Goal: Task Accomplishment & Management: Use online tool/utility

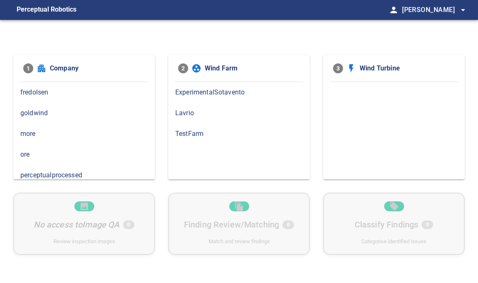
click at [42, 111] on span "goldwind" at bounding box center [83, 113] width 127 height 10
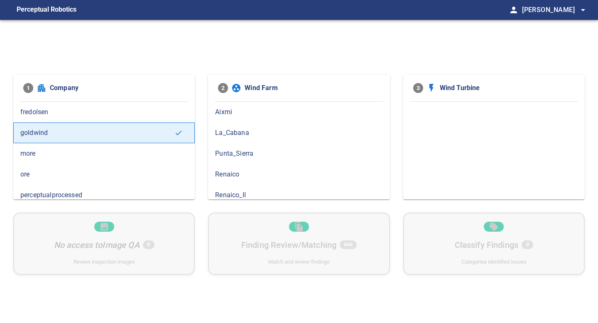
click at [227, 134] on span "La_Cabana" at bounding box center [298, 133] width 167 height 10
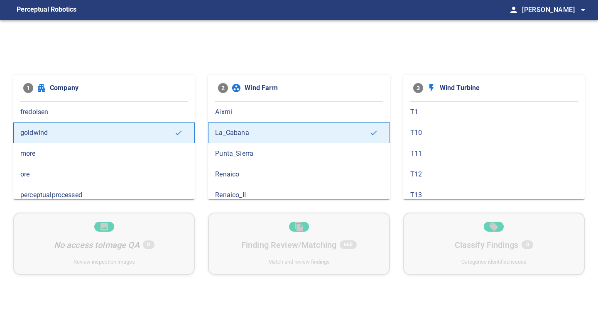
click at [243, 151] on span "Punta_Sierra" at bounding box center [298, 154] width 167 height 10
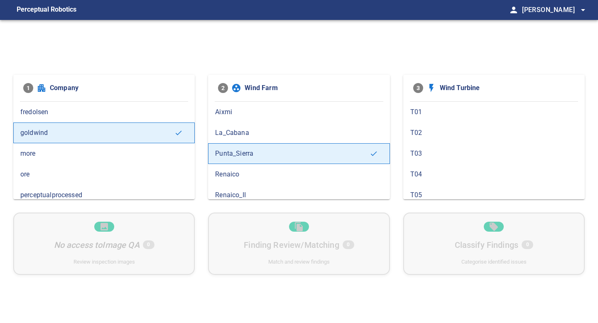
click at [243, 176] on span "Renaico" at bounding box center [298, 174] width 167 height 10
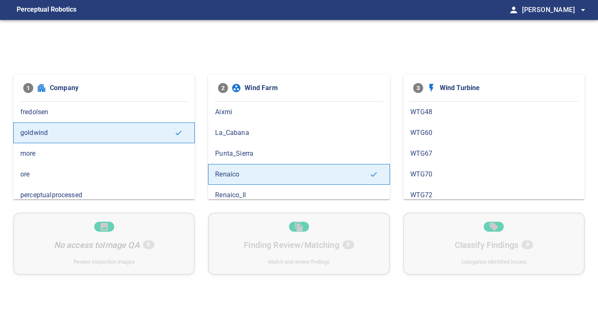
scroll to position [6, 0]
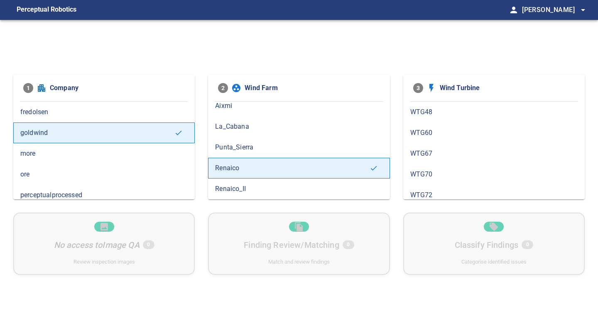
click at [246, 189] on span "Renaico_II" at bounding box center [298, 189] width 167 height 10
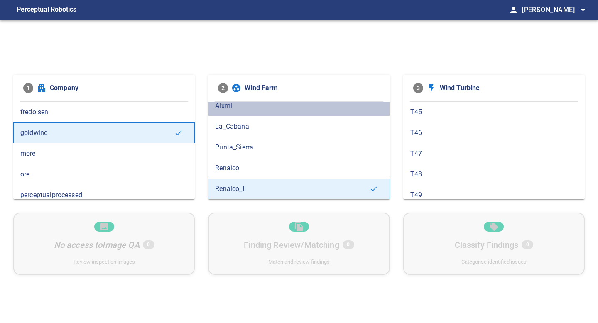
click at [227, 111] on div "Aixmi" at bounding box center [298, 105] width 181 height 21
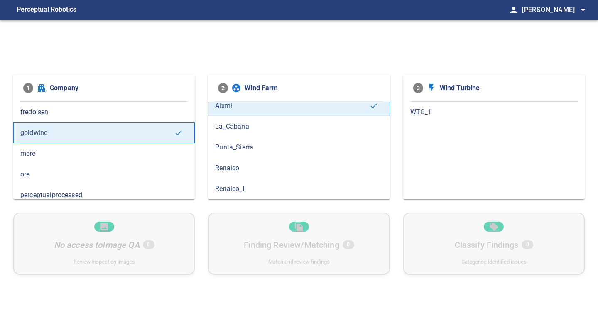
scroll to position [0, 0]
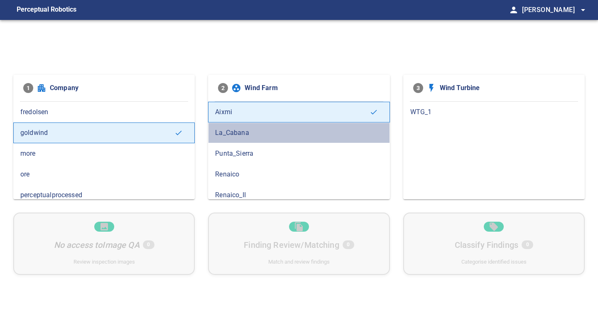
click at [240, 133] on span "La_Cabana" at bounding box center [298, 133] width 167 height 10
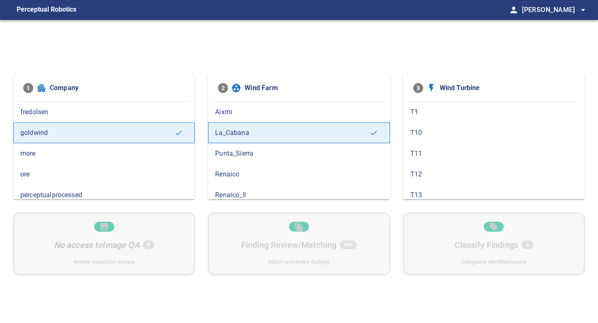
click at [240, 156] on span "Punta_Sierra" at bounding box center [298, 154] width 167 height 10
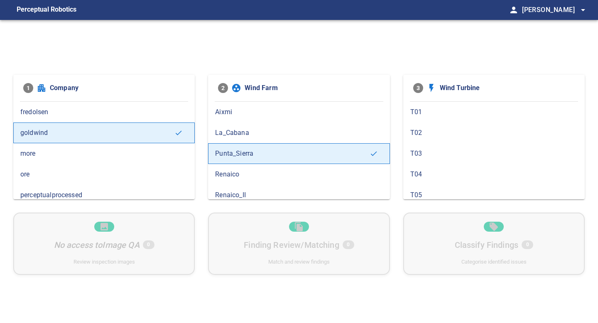
click at [234, 166] on div "Renaico" at bounding box center [298, 174] width 181 height 21
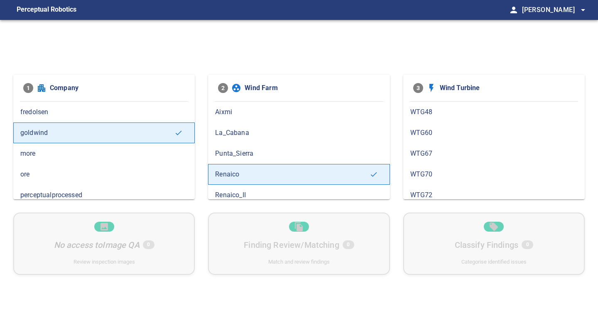
click at [236, 186] on div "Renaico_II" at bounding box center [298, 195] width 181 height 21
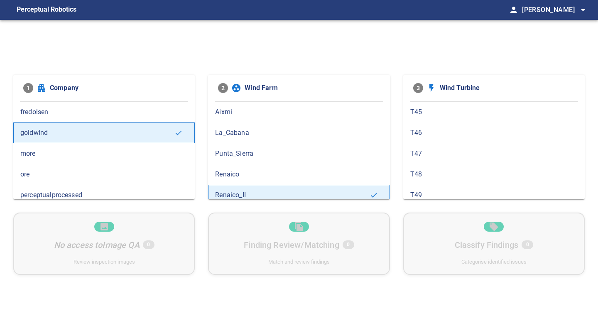
scroll to position [6, 0]
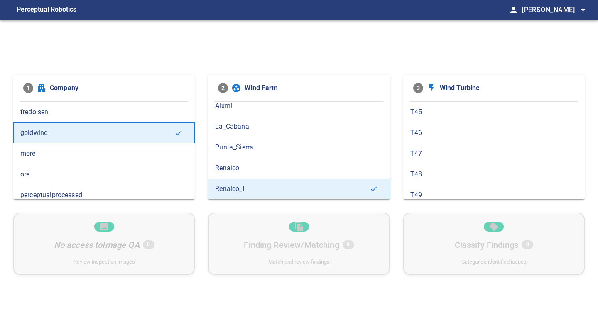
click at [142, 156] on span "more" at bounding box center [103, 154] width 167 height 10
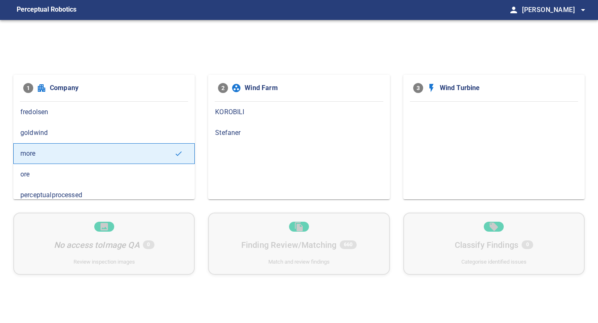
click at [121, 133] on span "goldwind" at bounding box center [103, 133] width 167 height 10
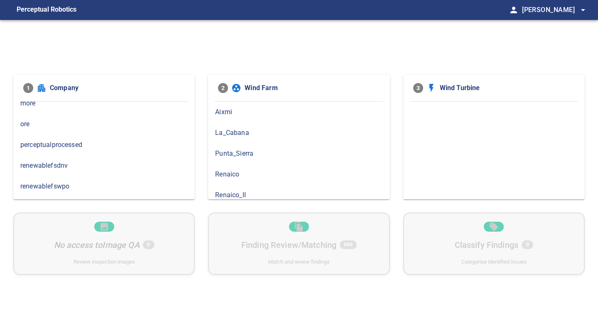
scroll to position [17, 0]
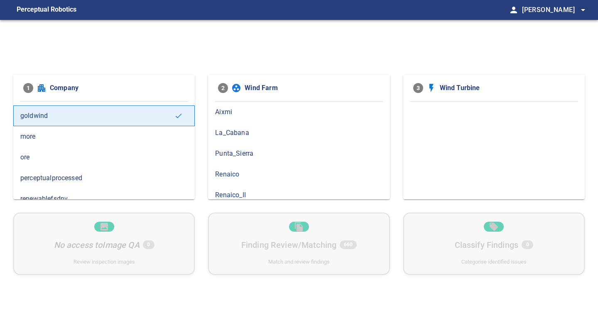
click at [107, 137] on span "more" at bounding box center [103, 137] width 167 height 10
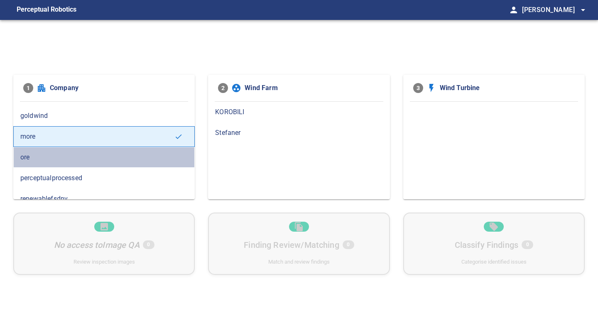
click at [68, 156] on span "ore" at bounding box center [103, 157] width 167 height 10
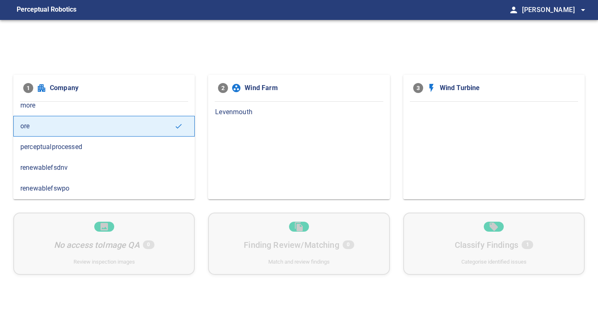
scroll to position [53, 0]
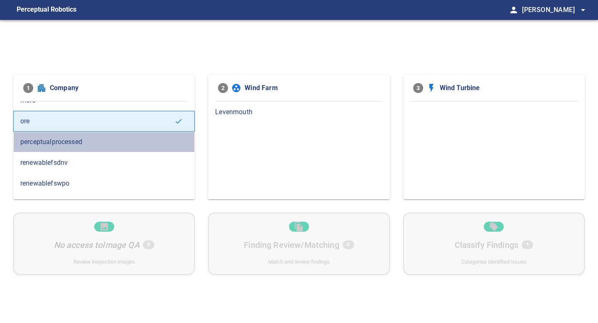
click at [93, 144] on span "perceptualprocessed" at bounding box center [103, 142] width 167 height 10
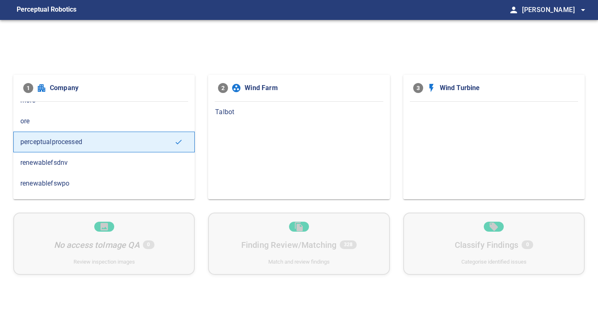
click at [94, 162] on span "renewablefsdnv" at bounding box center [103, 163] width 167 height 10
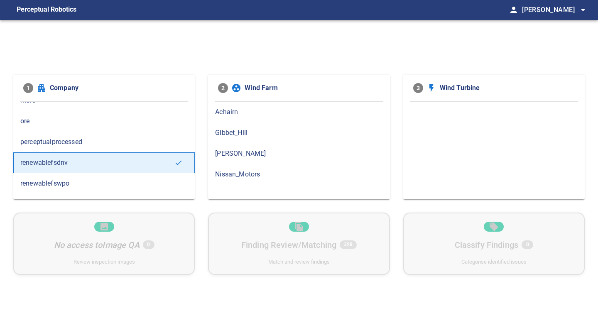
scroll to position [68, 0]
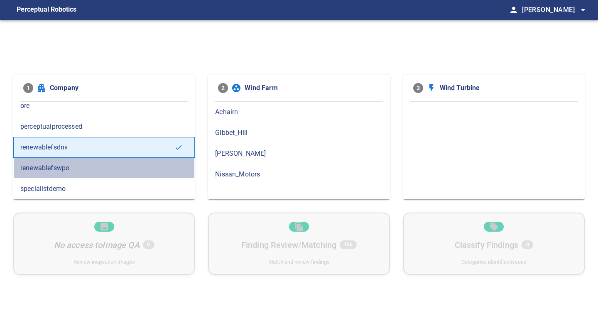
click at [110, 163] on span "renewablefswpo" at bounding box center [103, 168] width 167 height 10
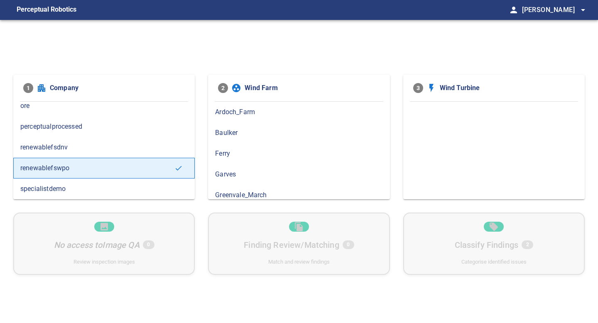
click at [115, 185] on span "specialistdemo" at bounding box center [103, 189] width 167 height 10
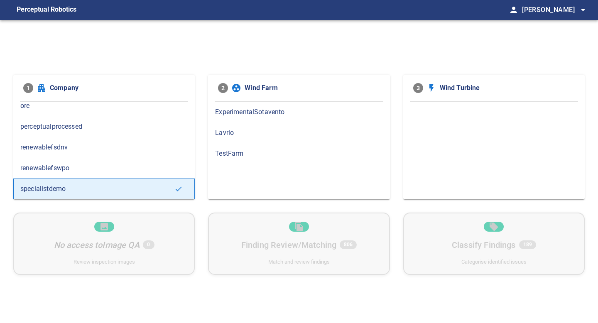
click at [101, 144] on span "renewablefsdnv" at bounding box center [103, 147] width 167 height 10
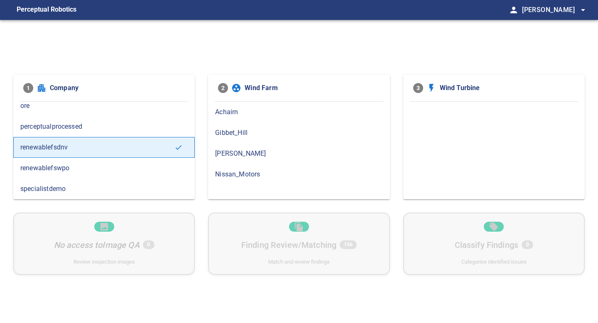
click at [239, 132] on span "Gibbet_Hill" at bounding box center [298, 133] width 167 height 10
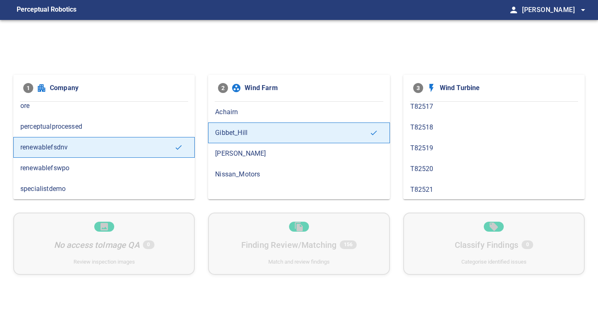
scroll to position [25, 0]
drag, startPoint x: 432, startPoint y: 180, endPoint x: 432, endPoint y: 191, distance: 10.4
click at [432, 191] on ul "T82516 T82517 T82518 T82519 T82520 T82521" at bounding box center [493, 139] width 181 height 125
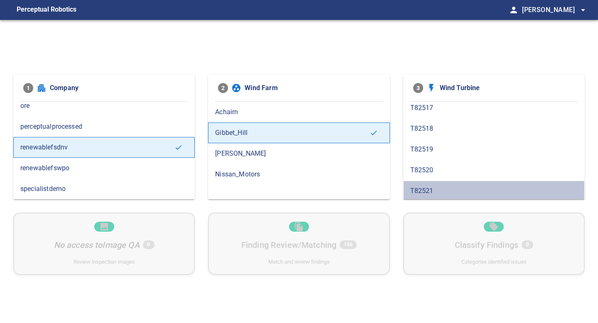
click at [432, 191] on span "T82521" at bounding box center [493, 191] width 167 height 10
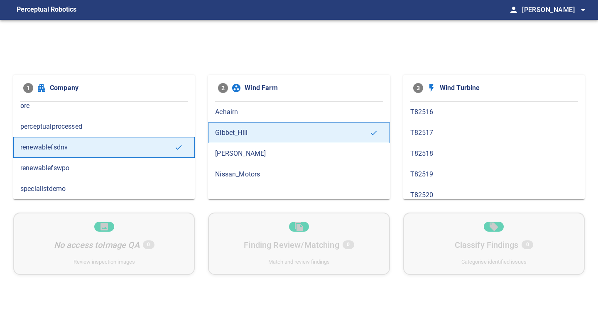
scroll to position [27, 0]
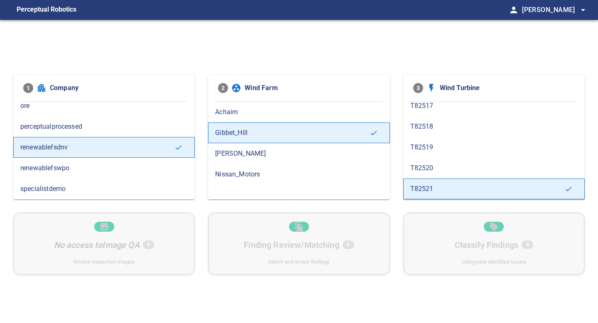
click at [425, 166] on span "T82520" at bounding box center [493, 168] width 167 height 10
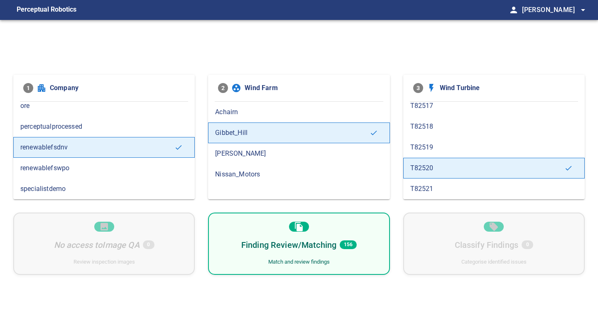
click at [431, 187] on span "T82521" at bounding box center [493, 189] width 167 height 10
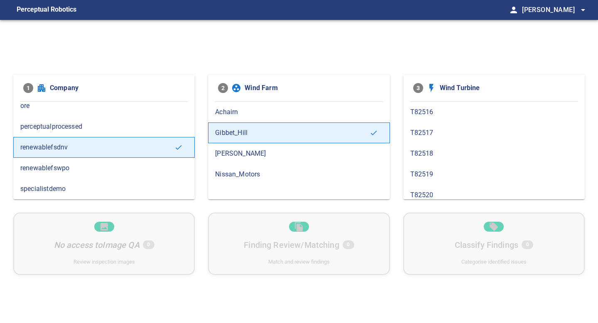
scroll to position [14, 0]
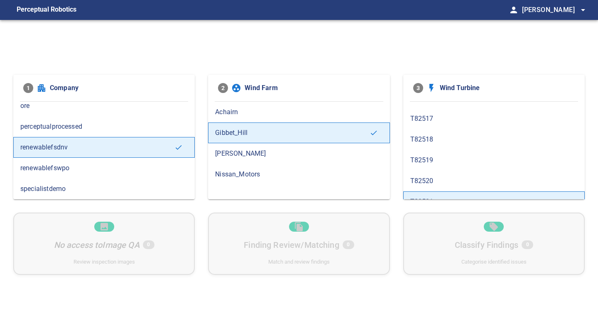
click at [430, 180] on span "T82520" at bounding box center [493, 181] width 167 height 10
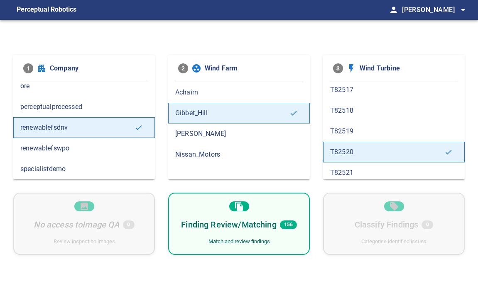
scroll to position [27, 0]
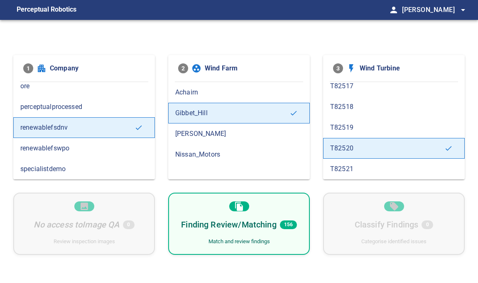
click at [358, 173] on span "T82521" at bounding box center [393, 169] width 127 height 10
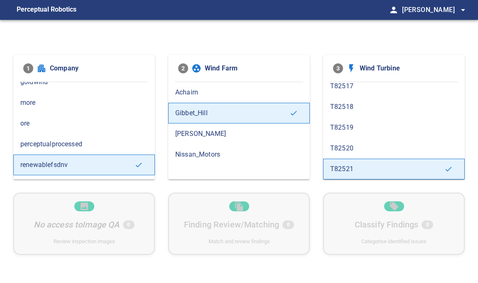
scroll to position [0, 0]
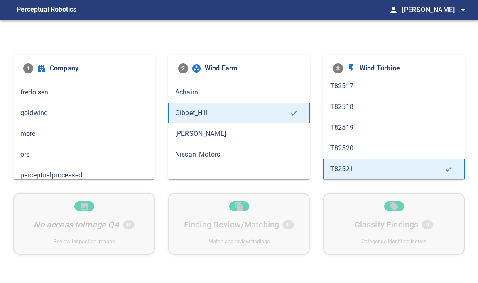
click at [49, 112] on span "goldwind" at bounding box center [83, 113] width 127 height 10
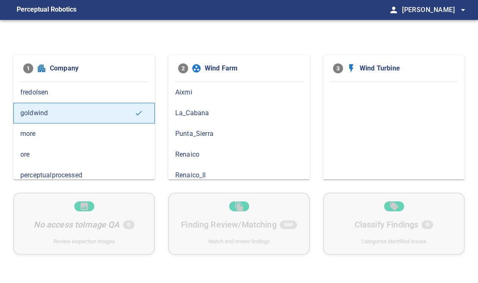
click at [201, 107] on div "La_Cabana" at bounding box center [239, 113] width 142 height 21
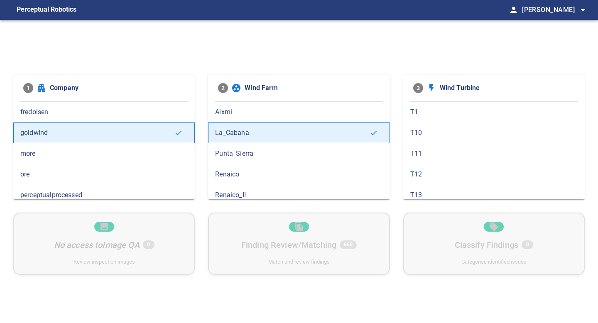
click at [413, 113] on span "T1" at bounding box center [493, 112] width 167 height 10
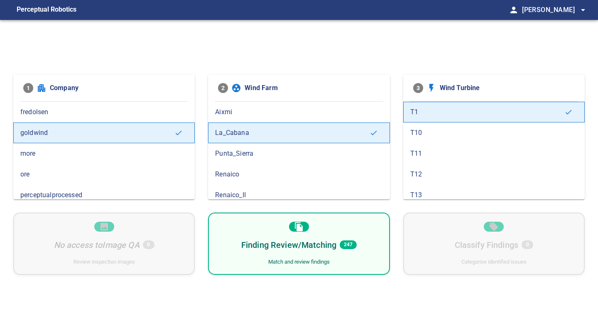
click at [364, 256] on div "Finding Review/Matching 247 Match and review findings" at bounding box center [298, 243] width 181 height 62
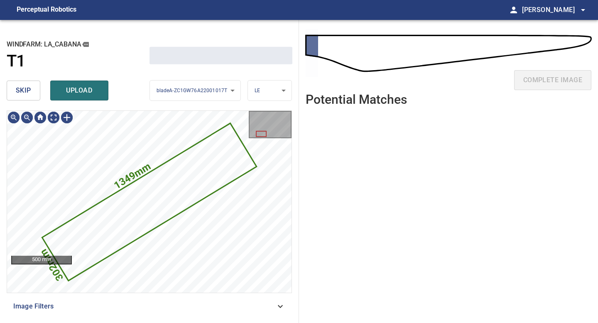
click at [24, 91] on span "skip" at bounding box center [23, 91] width 15 height 12
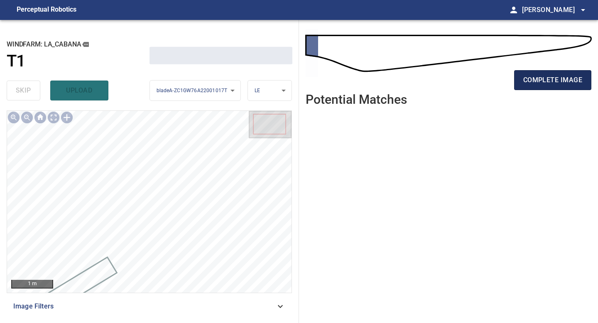
click at [477, 75] on span "complete image" at bounding box center [552, 80] width 59 height 12
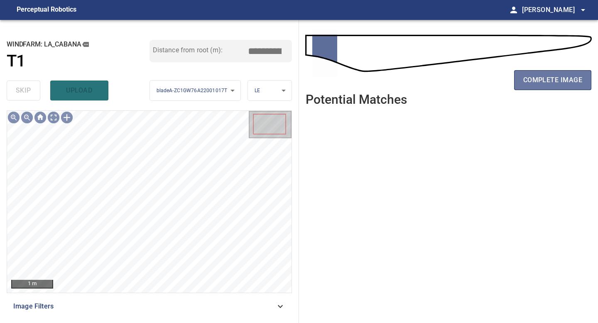
click at [477, 75] on span "complete image" at bounding box center [552, 80] width 59 height 12
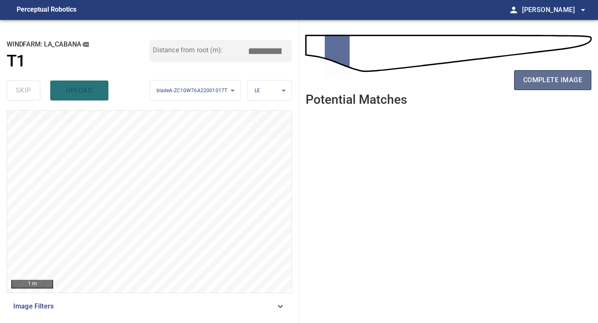
click at [477, 83] on span "complete image" at bounding box center [552, 80] width 59 height 12
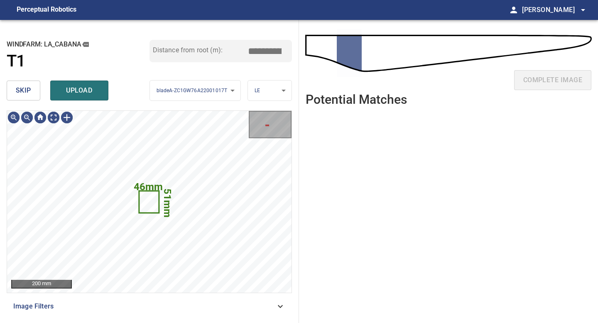
click at [27, 90] on span "skip" at bounding box center [23, 91] width 15 height 12
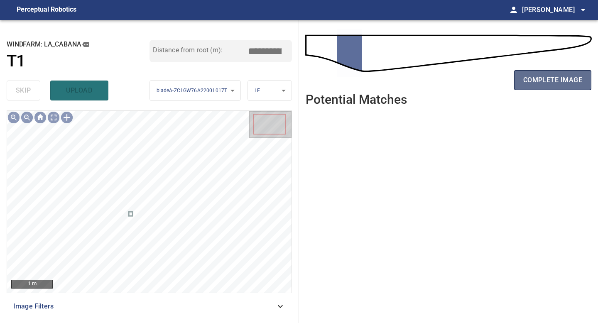
click at [477, 85] on span "complete image" at bounding box center [552, 80] width 59 height 12
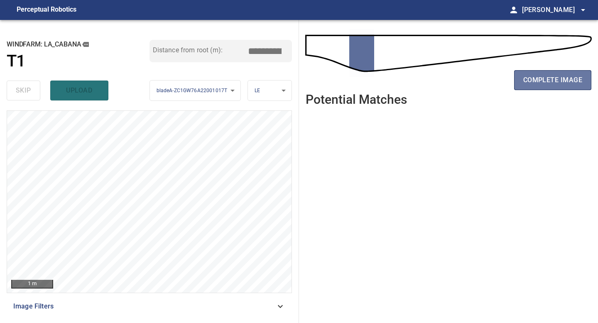
click at [477, 85] on span "complete image" at bounding box center [552, 80] width 59 height 12
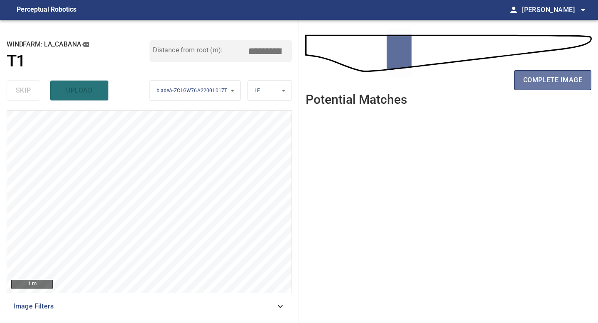
click at [477, 85] on span "complete image" at bounding box center [552, 80] width 59 height 12
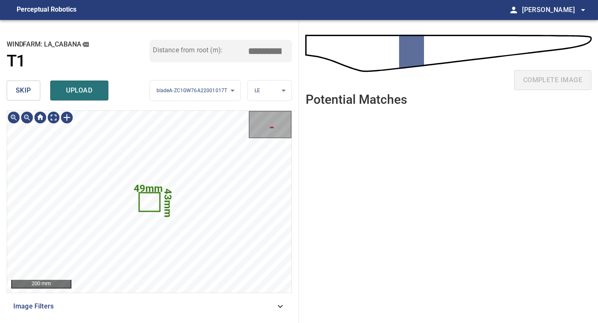
click at [28, 95] on span "skip" at bounding box center [23, 91] width 15 height 12
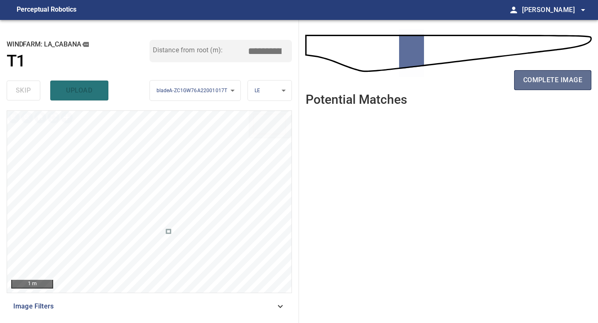
click at [477, 75] on span "complete image" at bounding box center [552, 80] width 59 height 12
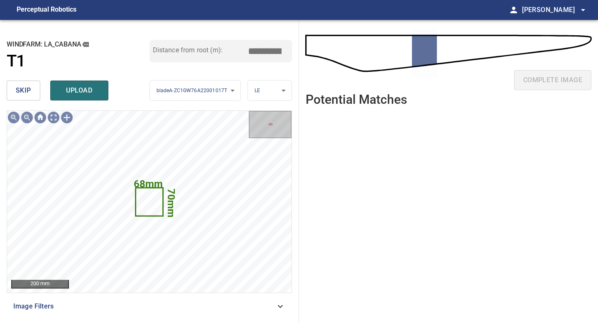
click at [27, 92] on span "skip" at bounding box center [23, 91] width 15 height 12
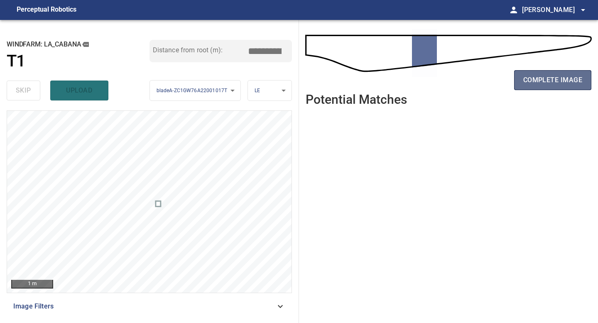
click at [477, 83] on span "complete image" at bounding box center [552, 80] width 59 height 12
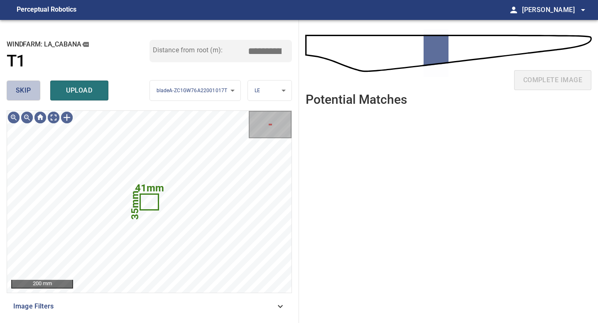
click at [29, 91] on span "skip" at bounding box center [23, 91] width 15 height 12
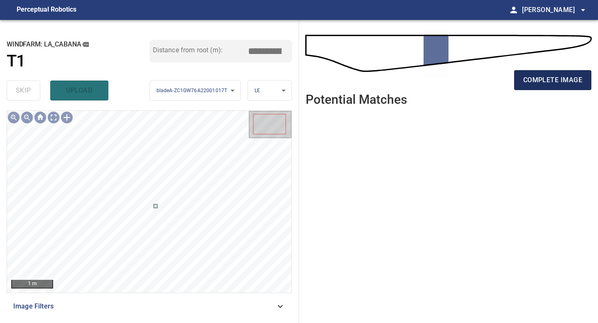
click at [477, 76] on span "complete image" at bounding box center [552, 80] width 59 height 12
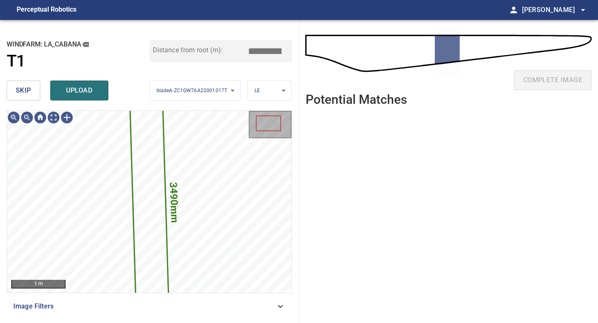
click at [27, 91] on span "skip" at bounding box center [23, 91] width 15 height 12
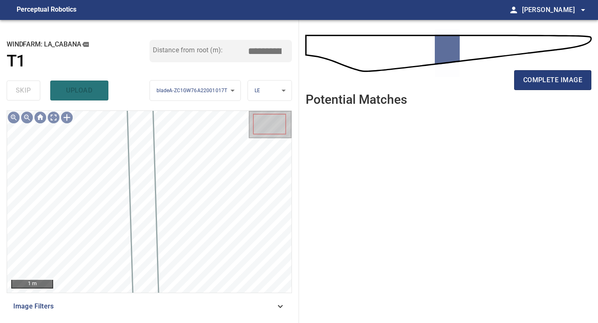
click at [477, 91] on div "complete image" at bounding box center [448, 83] width 286 height 33
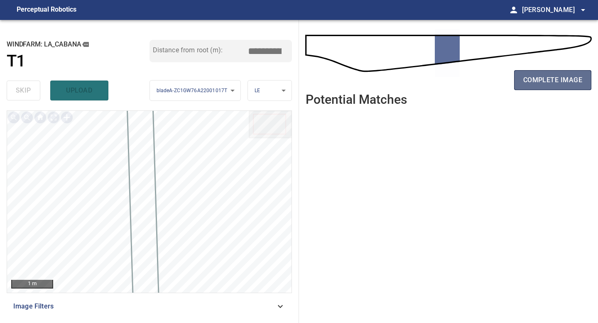
click at [477, 84] on span "complete image" at bounding box center [552, 80] width 59 height 12
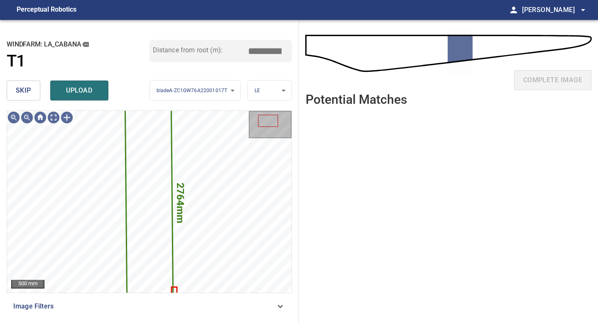
click at [30, 90] on span "skip" at bounding box center [23, 91] width 15 height 12
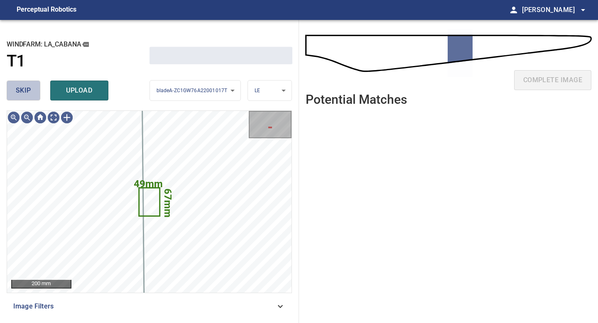
click at [30, 90] on span "skip" at bounding box center [23, 91] width 15 height 12
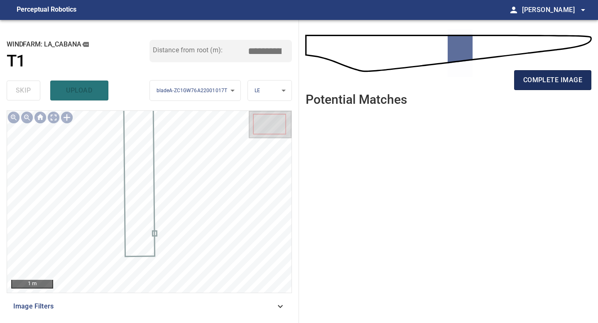
click at [477, 86] on button "complete image" at bounding box center [552, 80] width 77 height 20
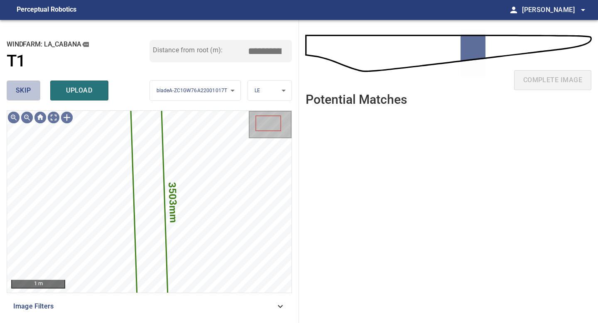
click at [26, 81] on button "skip" at bounding box center [24, 91] width 34 height 20
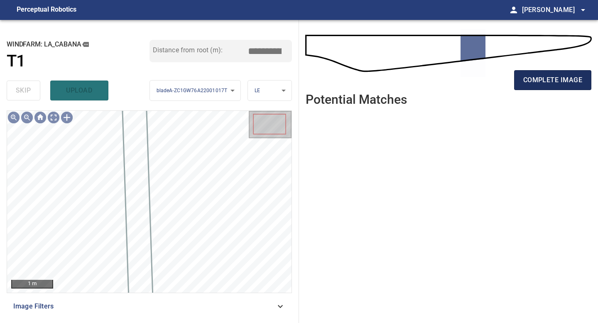
click at [477, 81] on span "complete image" at bounding box center [552, 80] width 59 height 12
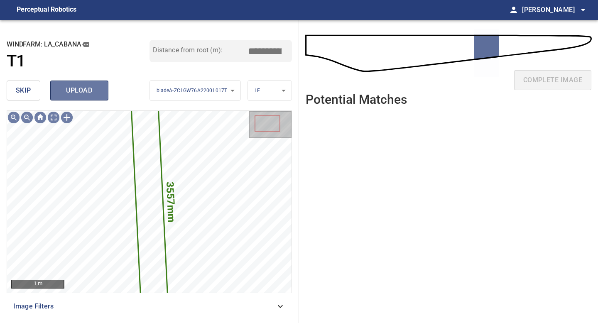
click at [72, 91] on span "upload" at bounding box center [79, 91] width 40 height 12
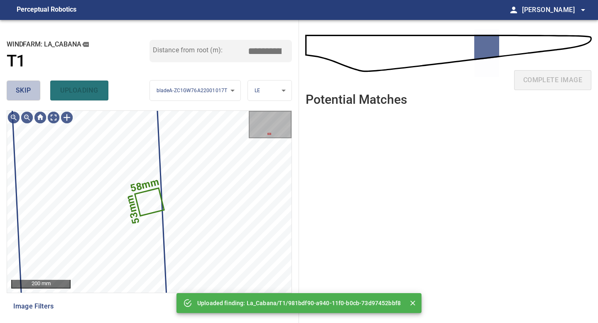
click at [21, 91] on span "skip" at bounding box center [23, 91] width 15 height 12
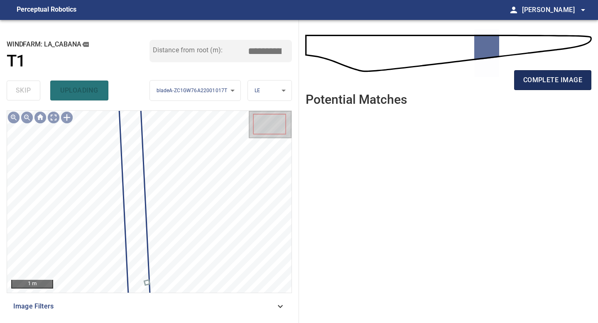
click at [477, 81] on span "complete image" at bounding box center [552, 80] width 59 height 12
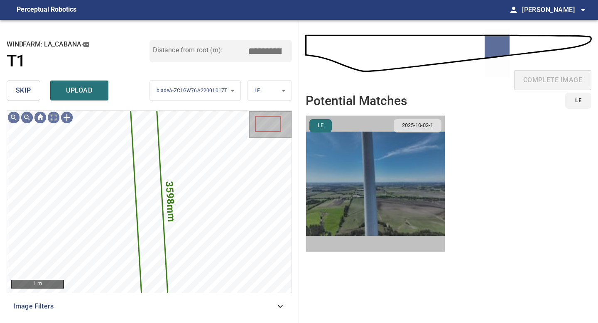
click at [396, 166] on img "button" at bounding box center [375, 184] width 139 height 136
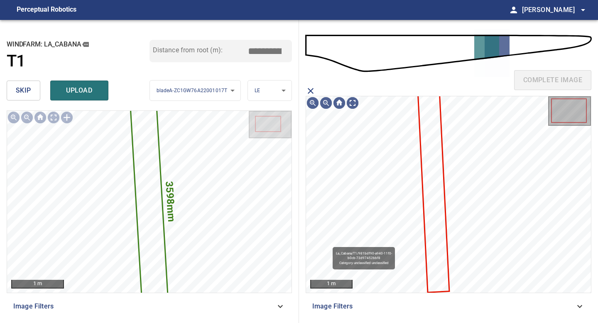
click at [435, 151] on icon at bounding box center [433, 189] width 30 height 203
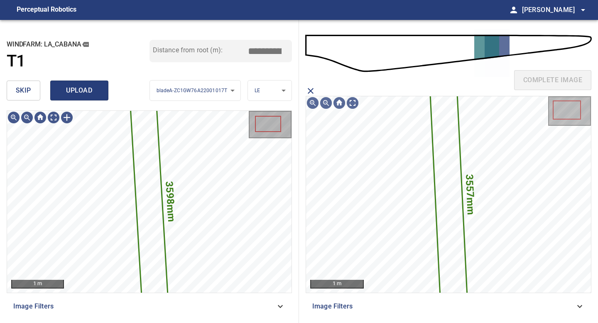
click at [90, 90] on span "upload" at bounding box center [79, 91] width 40 height 12
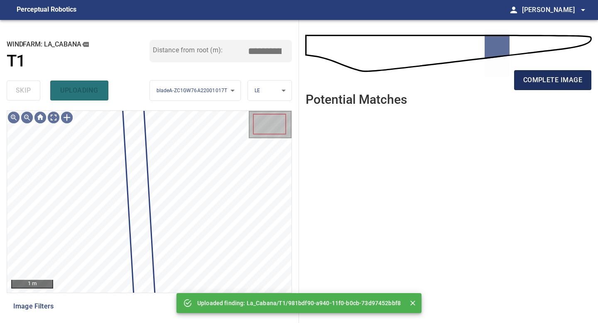
click at [477, 79] on span "complete image" at bounding box center [552, 80] width 59 height 12
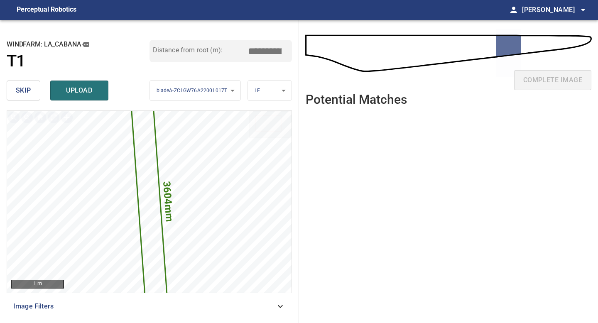
click at [263, 45] on input "*****" at bounding box center [268, 51] width 42 height 16
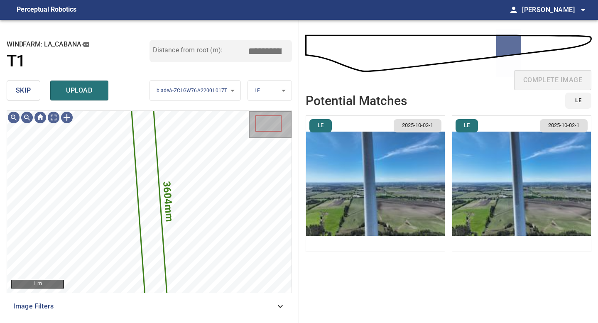
type input "*****"
click at [369, 163] on img "button" at bounding box center [375, 184] width 139 height 136
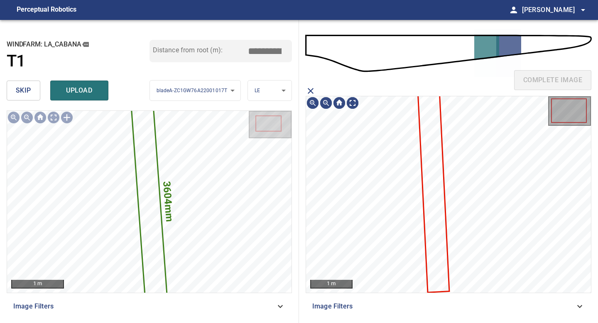
click at [431, 149] on icon at bounding box center [433, 189] width 30 height 203
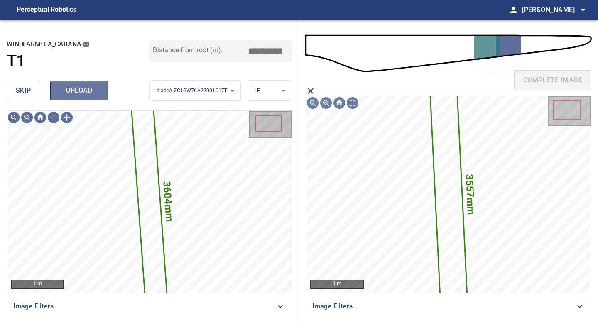
click at [80, 93] on span "upload" at bounding box center [79, 91] width 40 height 12
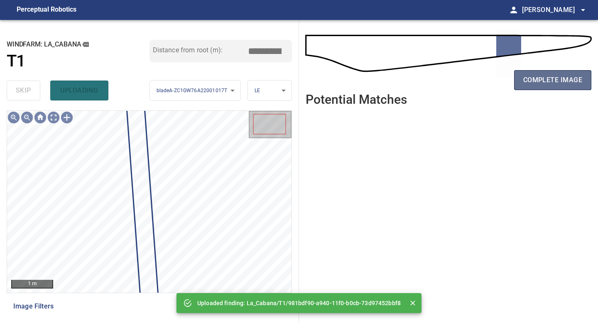
click at [477, 79] on span "complete image" at bounding box center [552, 80] width 59 height 12
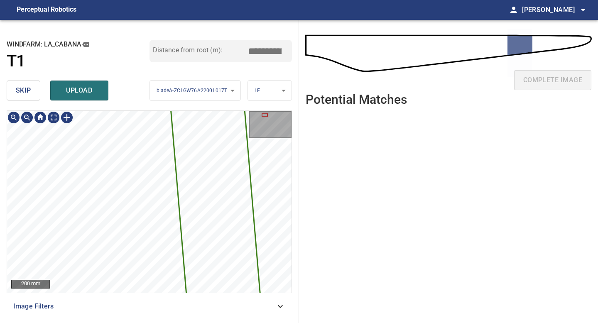
click at [155, 283] on div "**********" at bounding box center [149, 171] width 299 height 303
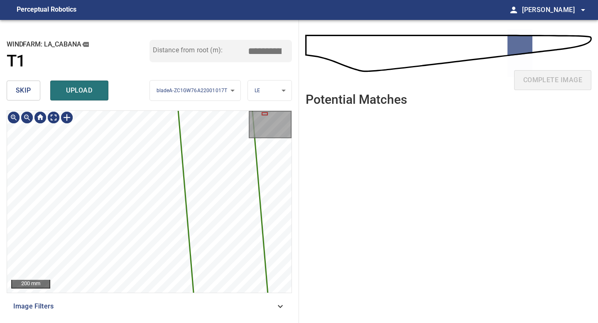
click at [36, 96] on button "skip" at bounding box center [24, 91] width 34 height 20
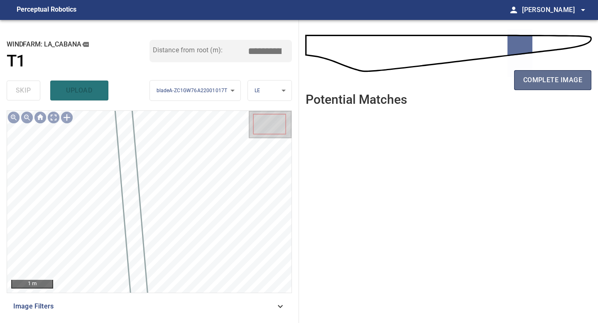
click at [477, 81] on span "complete image" at bounding box center [552, 80] width 59 height 12
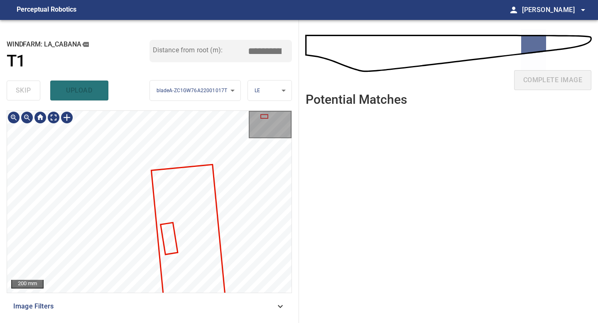
click at [137, 283] on div "**********" at bounding box center [149, 171] width 299 height 303
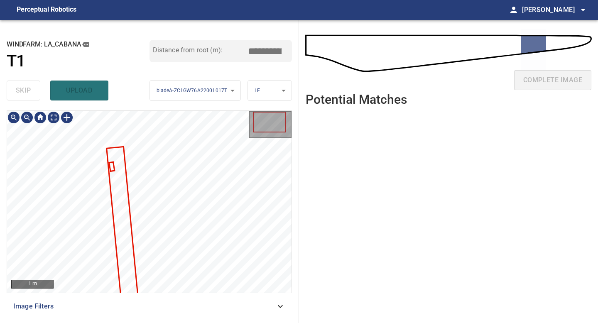
click at [125, 210] on div at bounding box center [149, 202] width 284 height 182
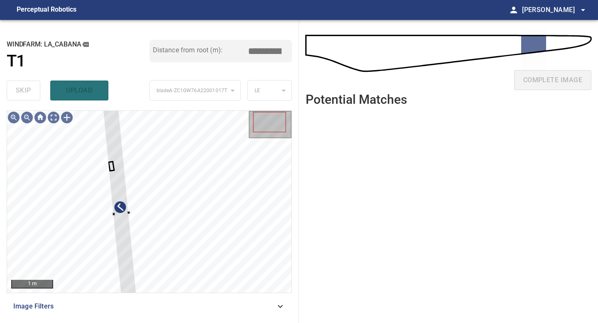
click at [112, 104] on div "**********" at bounding box center [149, 171] width 299 height 303
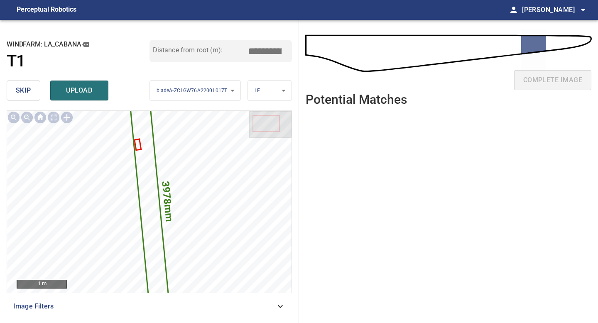
drag, startPoint x: 267, startPoint y: 48, endPoint x: 223, endPoint y: 51, distance: 44.1
click at [247, 49] on input "*****" at bounding box center [268, 51] width 42 height 16
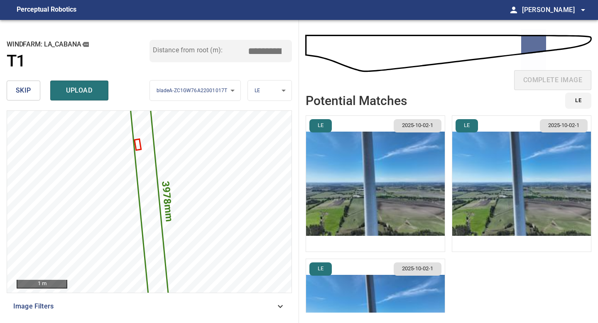
type input "*****"
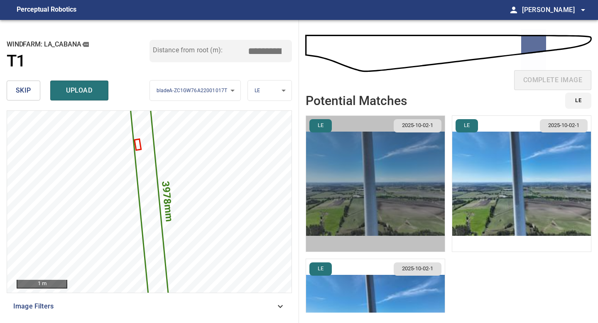
click at [393, 197] on img "button" at bounding box center [375, 184] width 139 height 136
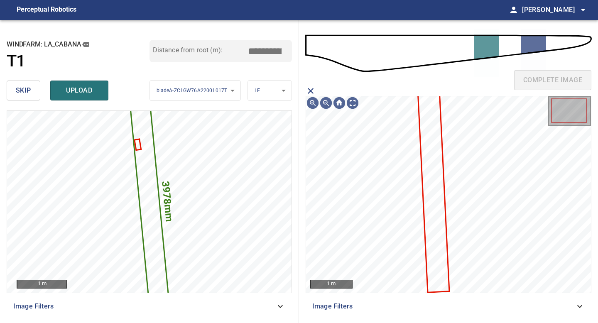
click at [435, 159] on icon at bounding box center [433, 189] width 30 height 203
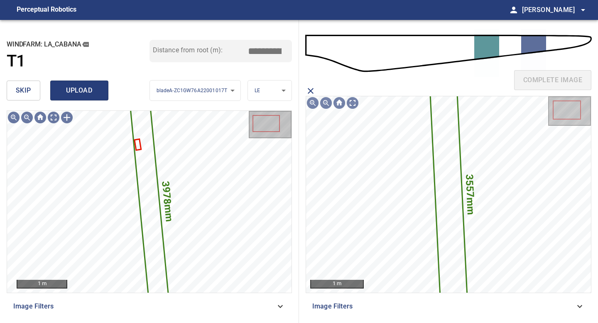
click at [80, 86] on span "upload" at bounding box center [79, 91] width 40 height 12
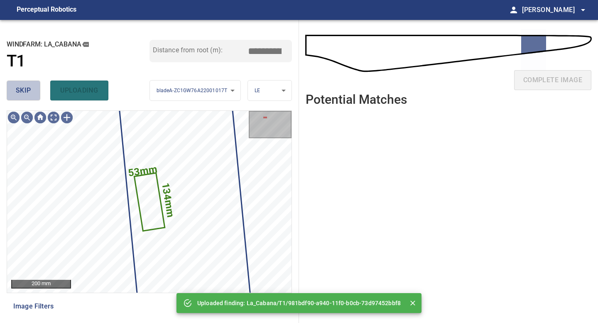
click at [29, 90] on span "skip" at bounding box center [23, 91] width 15 height 12
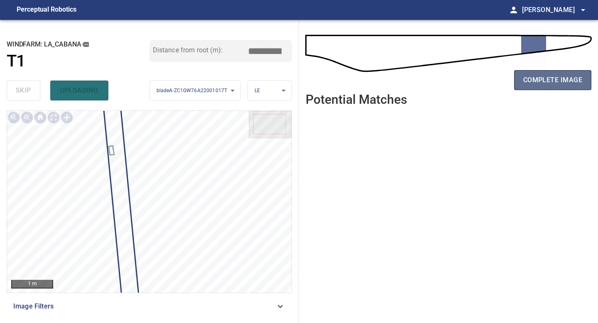
click at [477, 77] on span "complete image" at bounding box center [552, 80] width 59 height 12
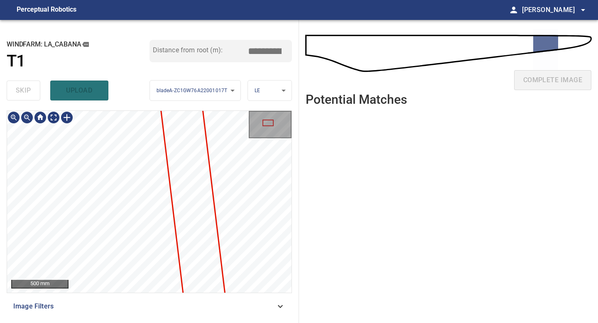
click at [155, 283] on div "500 mm Image Filters" at bounding box center [149, 213] width 285 height 206
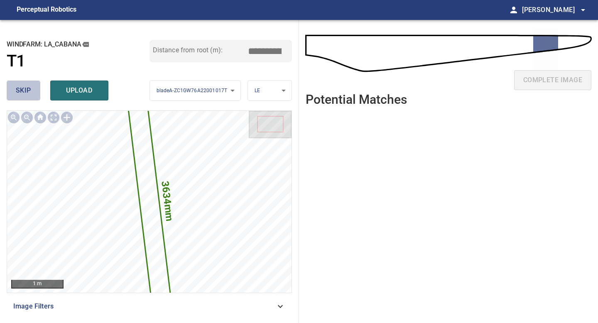
click at [23, 93] on span "skip" at bounding box center [23, 91] width 15 height 12
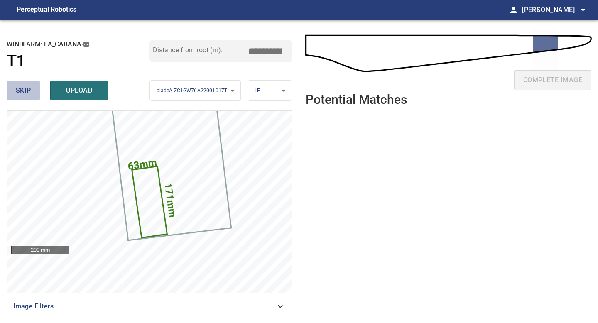
click at [26, 94] on span "skip" at bounding box center [23, 91] width 15 height 12
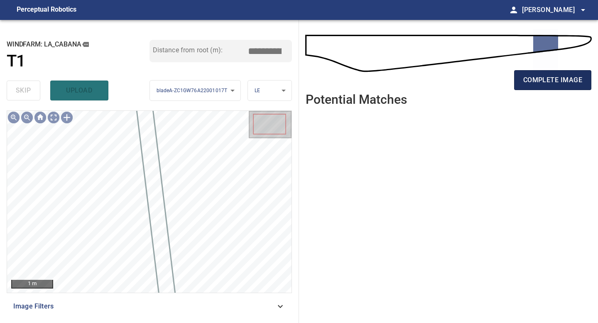
click at [477, 80] on span "complete image" at bounding box center [552, 80] width 59 height 12
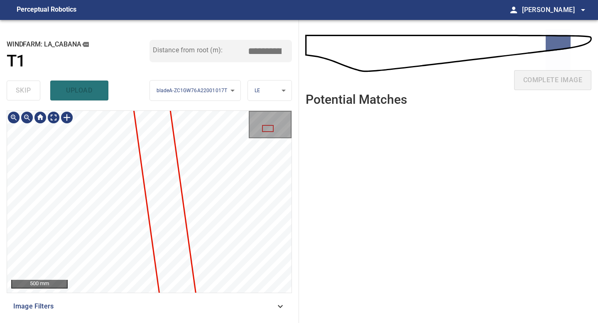
click at [127, 283] on div "500 mm Image Filters" at bounding box center [149, 213] width 285 height 206
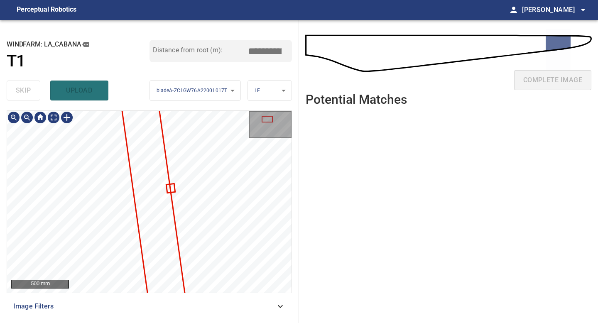
click at [118, 283] on div "**********" at bounding box center [149, 171] width 299 height 303
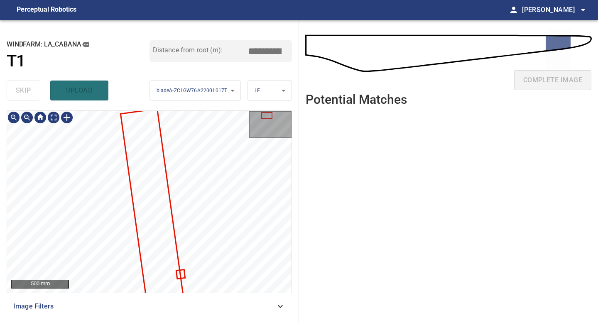
click at [115, 283] on div "500 mm Image Filters" at bounding box center [149, 213] width 285 height 206
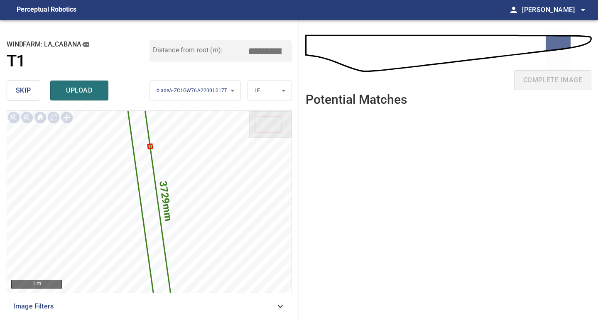
drag, startPoint x: 267, startPoint y: 48, endPoint x: 214, endPoint y: 49, distance: 53.1
click at [247, 48] on input "*****" at bounding box center [268, 51] width 42 height 16
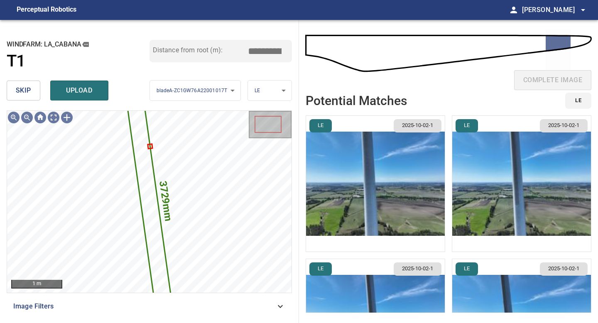
type input "*****"
click at [361, 171] on img "button" at bounding box center [375, 184] width 139 height 136
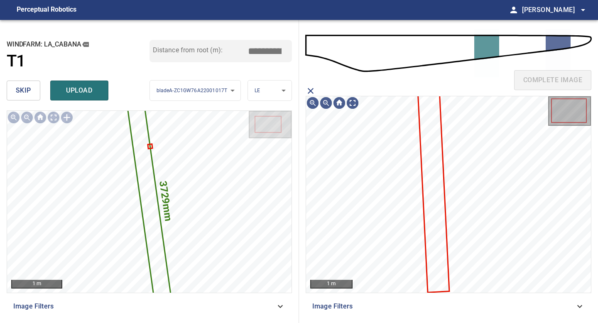
click at [427, 152] on icon at bounding box center [433, 189] width 30 height 203
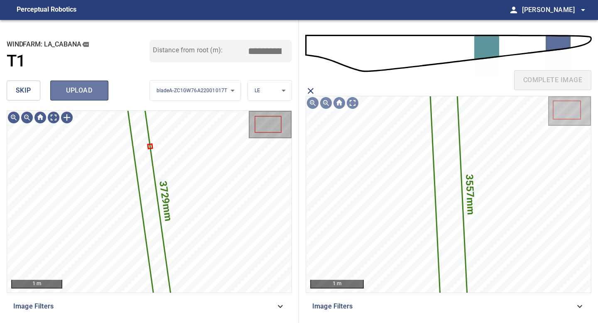
click at [83, 93] on span "upload" at bounding box center [79, 91] width 40 height 12
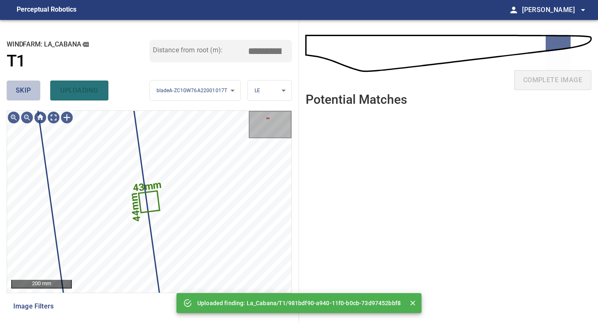
click at [26, 90] on span "skip" at bounding box center [23, 91] width 15 height 12
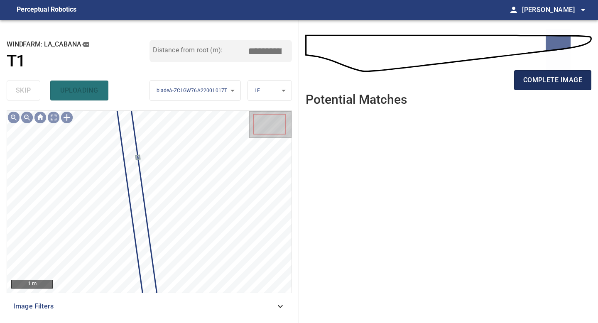
click at [477, 86] on button "complete image" at bounding box center [552, 80] width 77 height 20
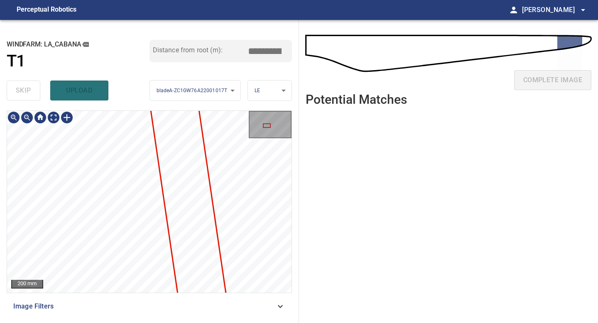
click at [122, 57] on div "**********" at bounding box center [149, 171] width 299 height 303
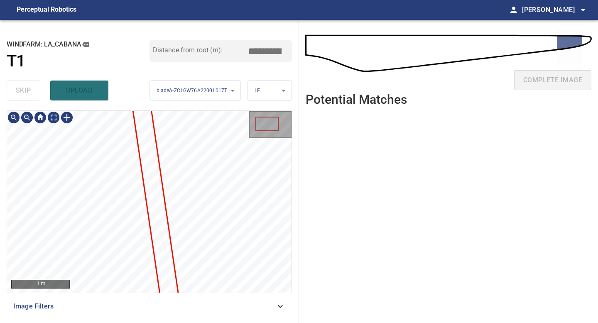
click at [147, 283] on div "1 m Image Filters" at bounding box center [149, 213] width 285 height 206
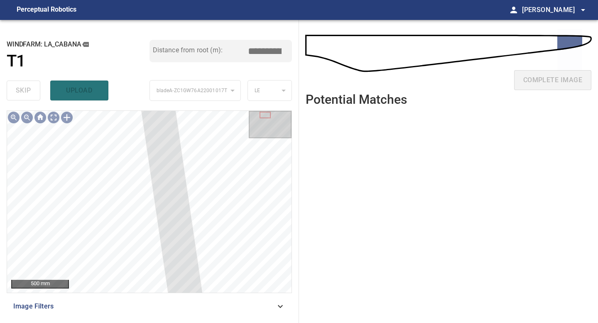
click at [140, 106] on div "**********" at bounding box center [149, 171] width 299 height 303
click at [27, 119] on div at bounding box center [26, 117] width 13 height 13
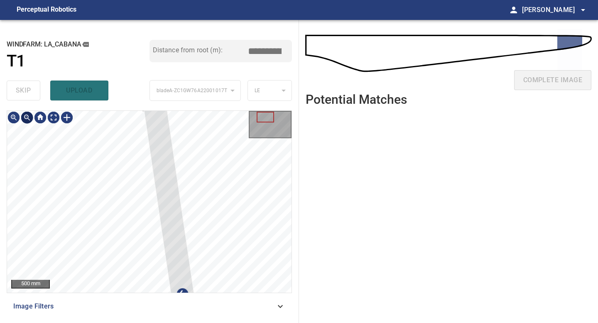
click at [27, 119] on div at bounding box center [26, 117] width 13 height 13
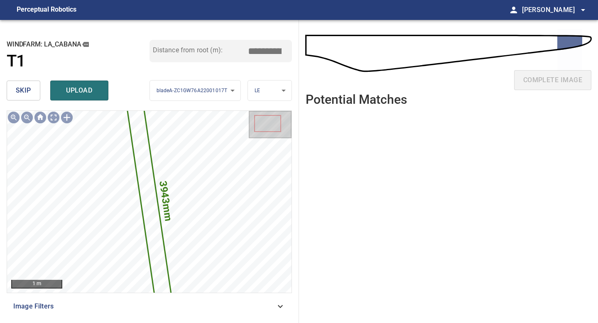
drag, startPoint x: 266, startPoint y: 50, endPoint x: 196, endPoint y: 50, distance: 69.7
click at [200, 50] on div "Distance from root (m): *****" at bounding box center [220, 51] width 143 height 22
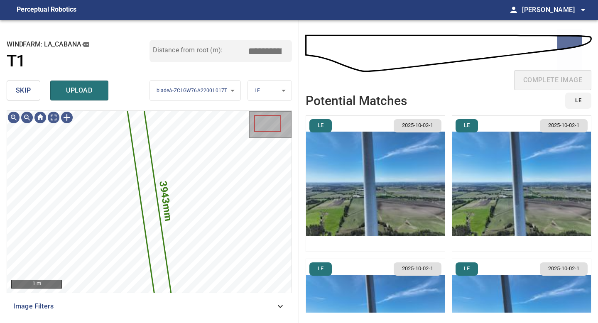
type input "*****"
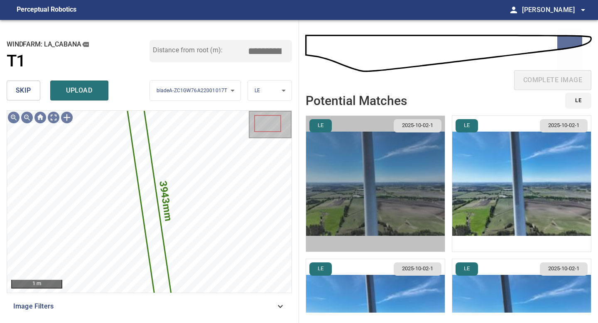
click at [352, 160] on img "button" at bounding box center [375, 184] width 139 height 136
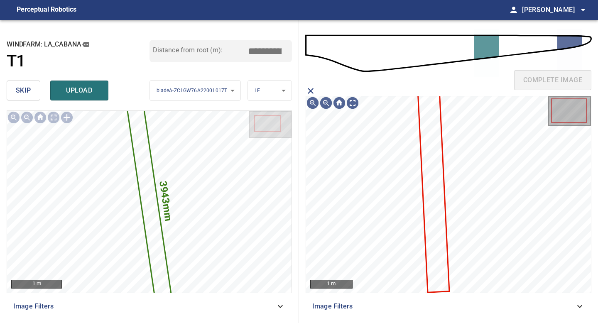
click at [432, 144] on icon at bounding box center [433, 189] width 30 height 203
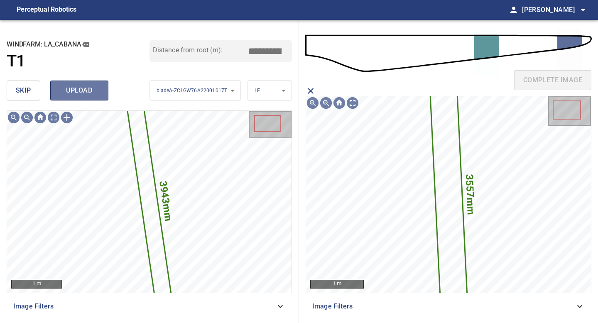
click at [83, 86] on span "upload" at bounding box center [79, 91] width 40 height 12
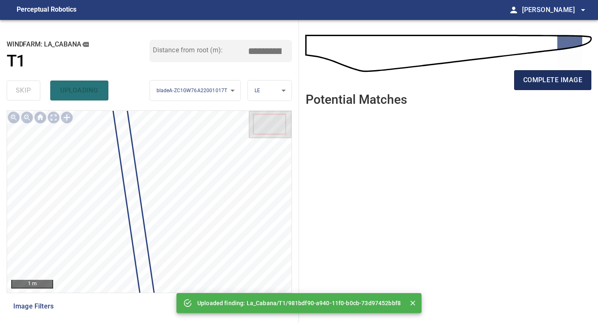
click at [477, 80] on span "complete image" at bounding box center [552, 80] width 59 height 12
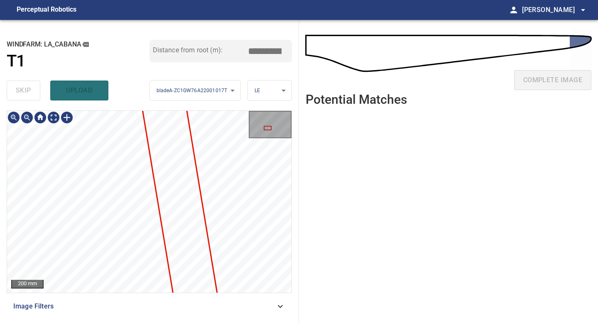
click at [137, 283] on div "200 mm Image Filters" at bounding box center [149, 213] width 285 height 206
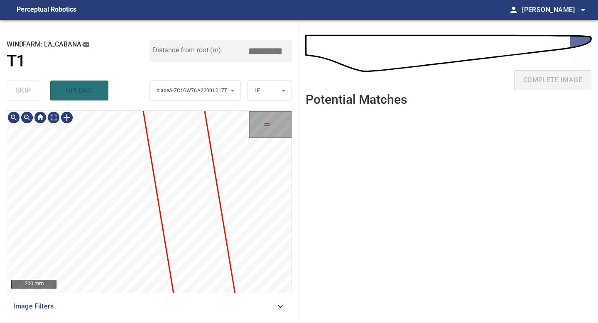
click at [147, 283] on div "200 mm Image Filters" at bounding box center [149, 213] width 285 height 206
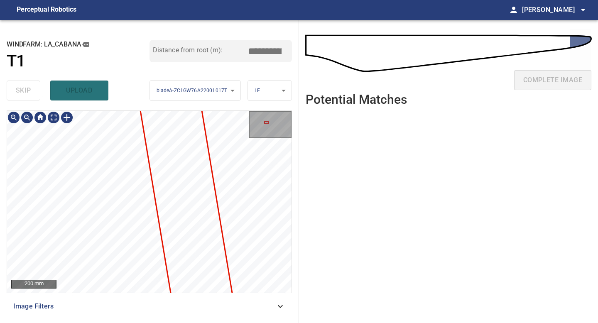
click at [138, 283] on div "200 mm Image Filters" at bounding box center [149, 213] width 285 height 206
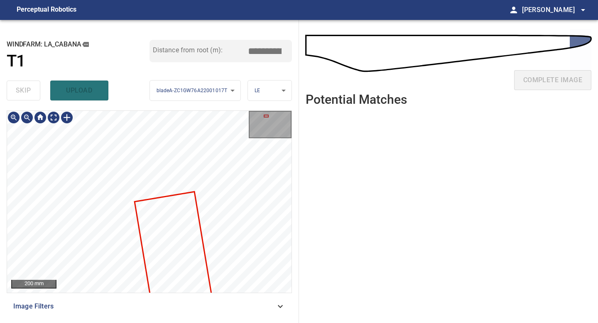
click at [107, 283] on div "200 mm" at bounding box center [149, 201] width 285 height 183
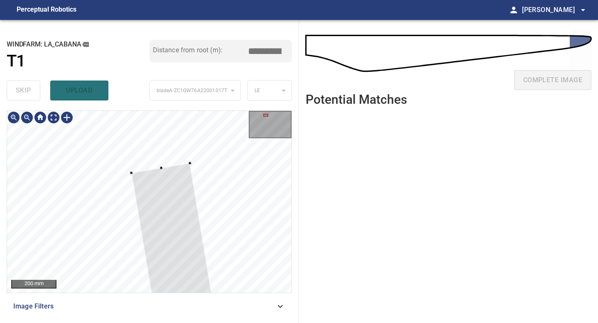
click at [157, 162] on div at bounding box center [149, 202] width 284 height 182
click at [27, 117] on div at bounding box center [26, 117] width 13 height 13
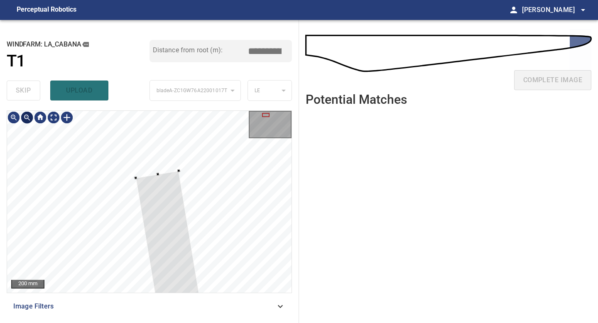
click at [27, 117] on div at bounding box center [26, 117] width 13 height 13
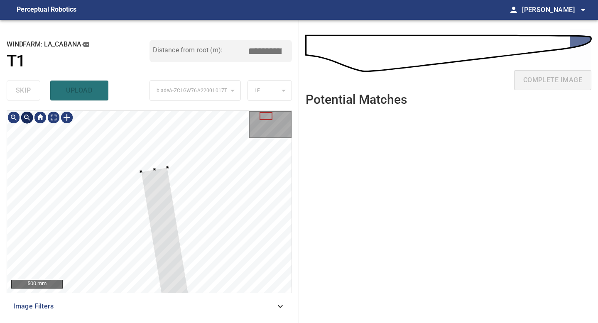
click at [27, 117] on div at bounding box center [26, 117] width 13 height 13
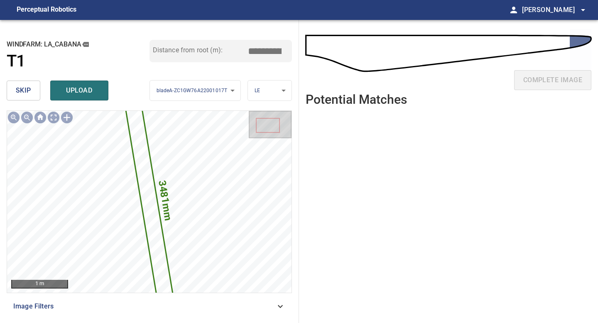
drag, startPoint x: 268, startPoint y: 51, endPoint x: 205, endPoint y: 51, distance: 63.1
click at [237, 51] on div "Distance from root (m): *****" at bounding box center [220, 51] width 143 height 22
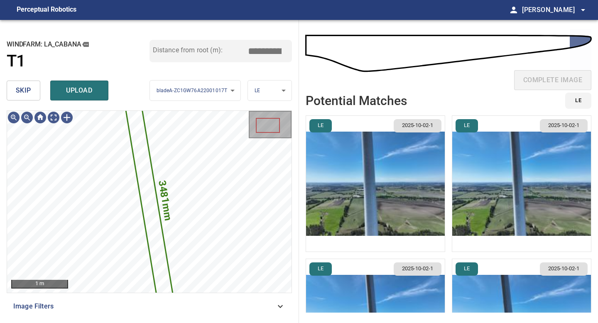
type input "*****"
click at [380, 186] on li "LE 2025-10-02-1" at bounding box center [374, 183] width 139 height 137
click at [407, 177] on img "button" at bounding box center [375, 184] width 139 height 136
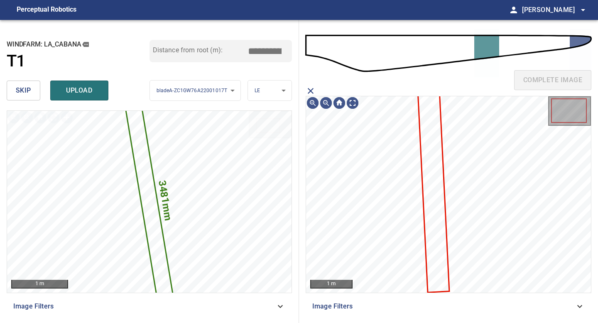
click at [439, 161] on icon at bounding box center [433, 189] width 30 height 203
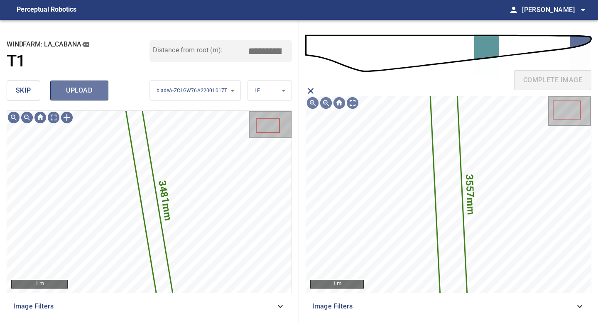
click at [79, 92] on span "upload" at bounding box center [79, 91] width 40 height 12
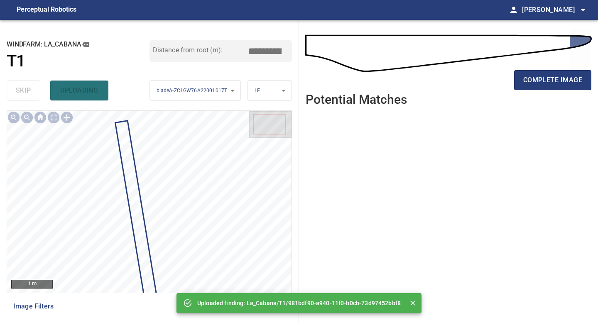
click at [477, 90] on div "complete image" at bounding box center [448, 83] width 286 height 33
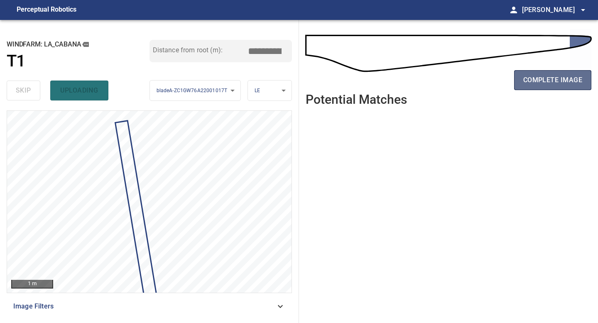
click at [477, 84] on span "complete image" at bounding box center [552, 80] width 59 height 12
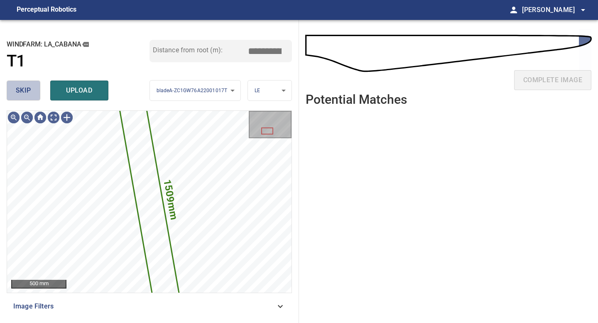
click at [32, 90] on button "skip" at bounding box center [24, 91] width 34 height 20
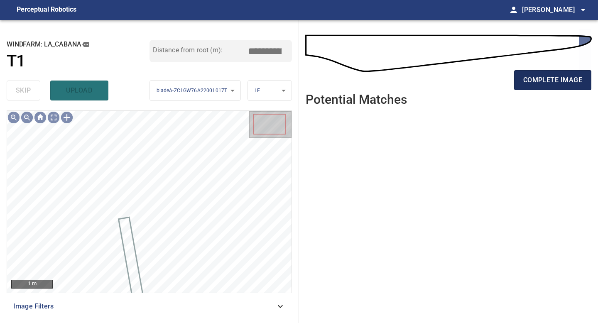
click at [477, 78] on span "complete image" at bounding box center [552, 80] width 59 height 12
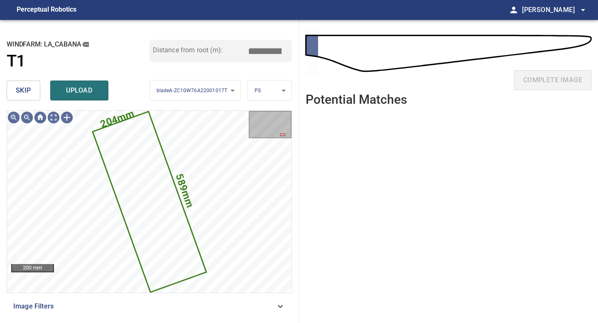
click at [29, 95] on span "skip" at bounding box center [23, 91] width 15 height 12
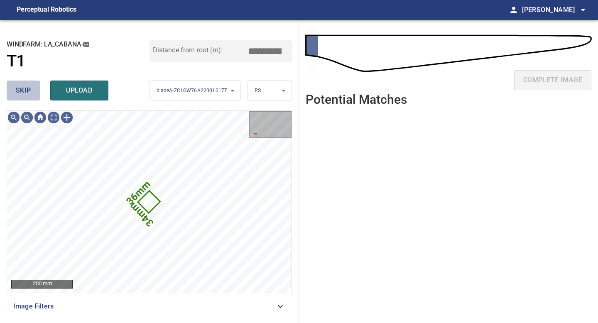
click at [29, 95] on span "skip" at bounding box center [23, 91] width 15 height 12
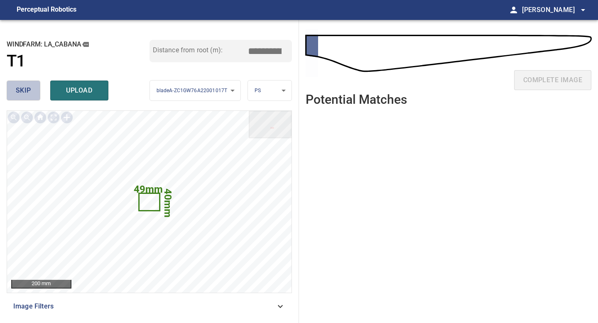
click at [25, 94] on span "skip" at bounding box center [23, 91] width 15 height 12
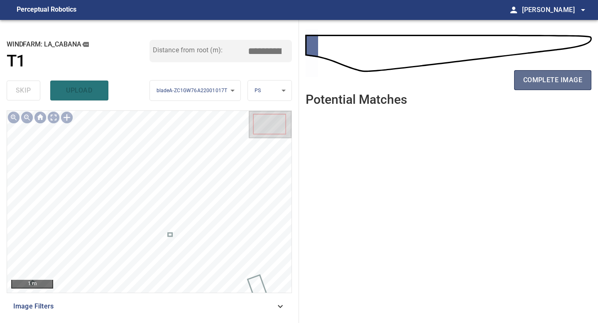
click at [477, 80] on span "complete image" at bounding box center [552, 80] width 59 height 12
click at [477, 81] on span "complete image" at bounding box center [552, 80] width 59 height 12
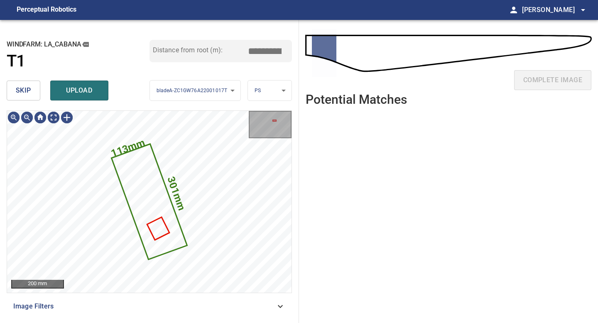
click at [27, 89] on span "skip" at bounding box center [23, 91] width 15 height 12
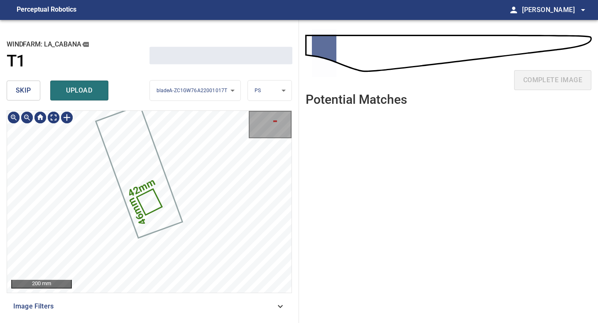
click at [27, 89] on span "skip" at bounding box center [23, 91] width 15 height 12
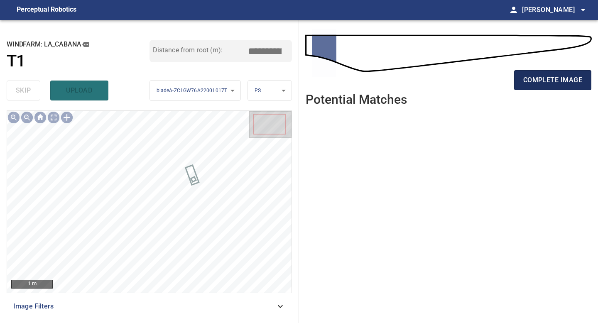
click at [477, 84] on span "complete image" at bounding box center [552, 80] width 59 height 12
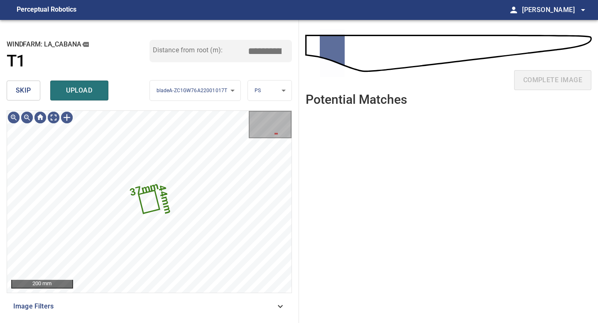
click at [25, 81] on button "skip" at bounding box center [24, 91] width 34 height 20
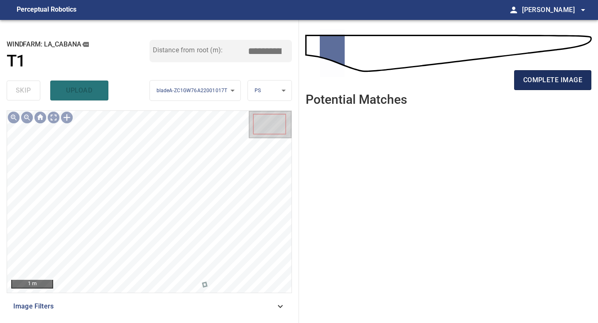
click at [477, 81] on span "complete image" at bounding box center [552, 80] width 59 height 12
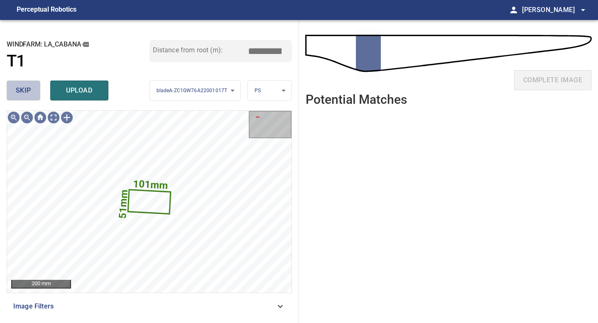
click at [25, 94] on span "skip" at bounding box center [23, 91] width 15 height 12
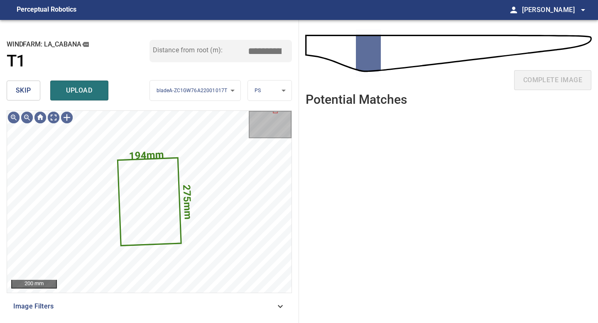
click at [25, 94] on span "skip" at bounding box center [23, 91] width 15 height 12
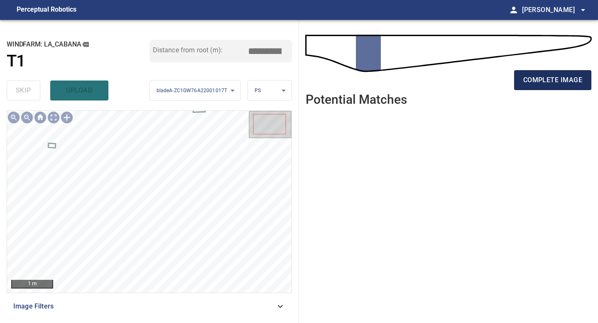
click at [477, 73] on button "complete image" at bounding box center [552, 80] width 77 height 20
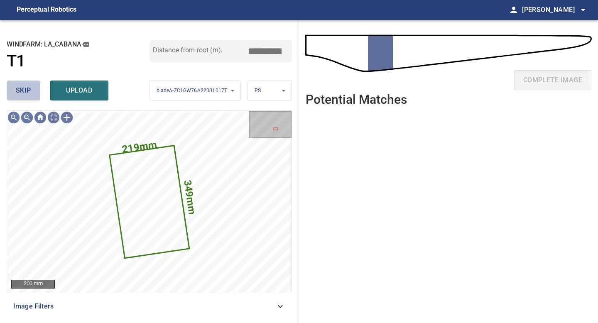
click at [25, 90] on span "skip" at bounding box center [23, 91] width 15 height 12
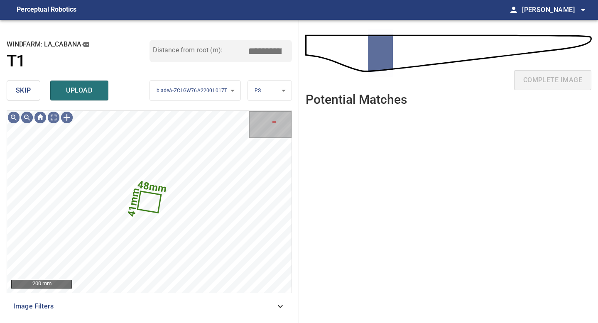
click at [25, 90] on span "skip" at bounding box center [23, 91] width 15 height 12
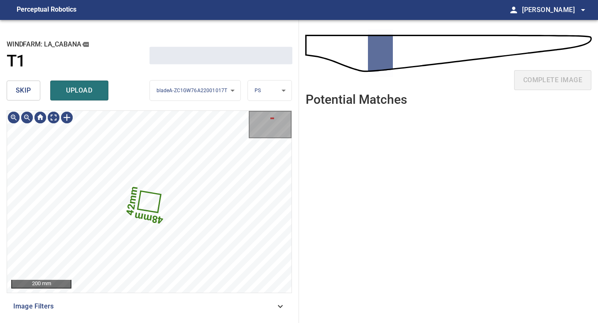
click at [25, 90] on span "skip" at bounding box center [23, 91] width 15 height 12
click at [25, 90] on div "skip upload" at bounding box center [78, 90] width 143 height 27
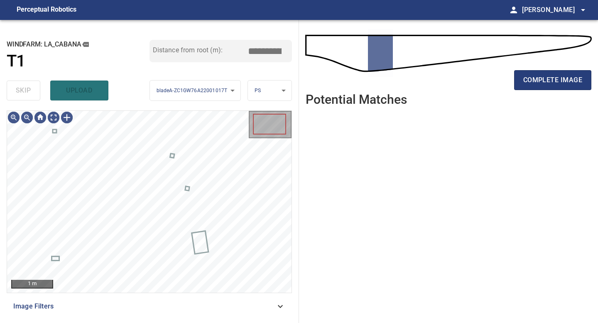
click at [25, 90] on div "skip upload" at bounding box center [78, 90] width 143 height 27
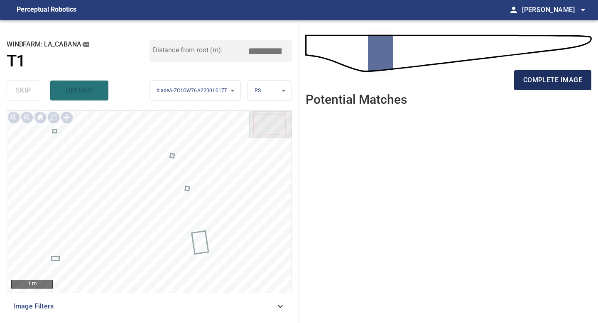
click at [477, 74] on span "complete image" at bounding box center [552, 80] width 59 height 12
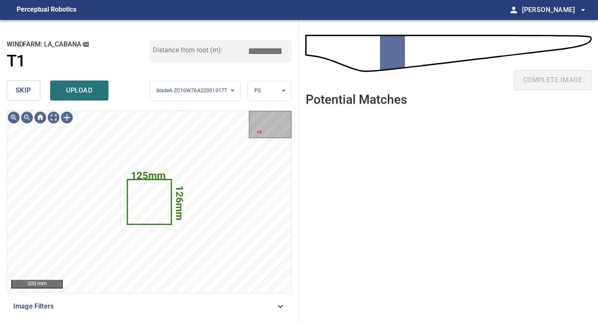
click at [34, 86] on button "skip" at bounding box center [24, 91] width 34 height 20
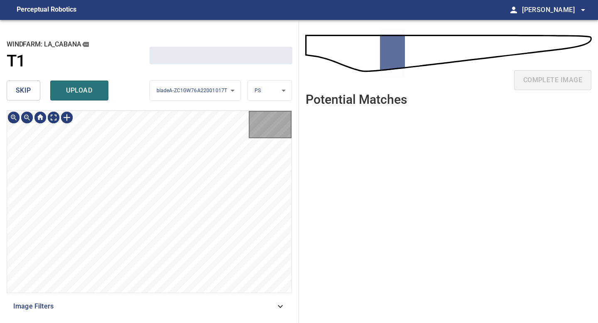
click at [34, 86] on button "skip" at bounding box center [24, 91] width 34 height 20
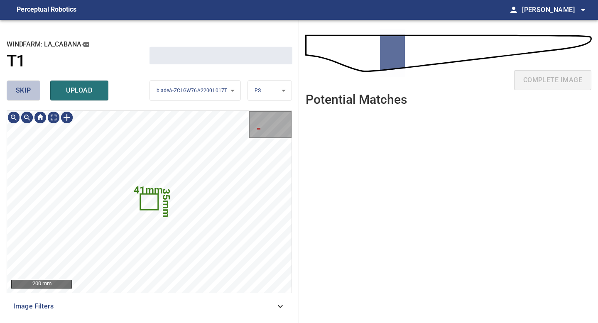
click at [34, 86] on button "skip" at bounding box center [24, 91] width 34 height 20
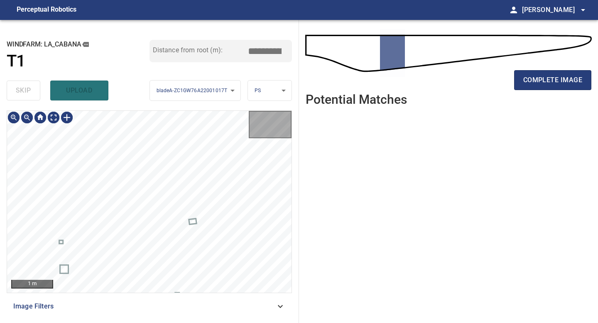
type input "*****"
click at [34, 86] on div "skip upload" at bounding box center [78, 90] width 143 height 27
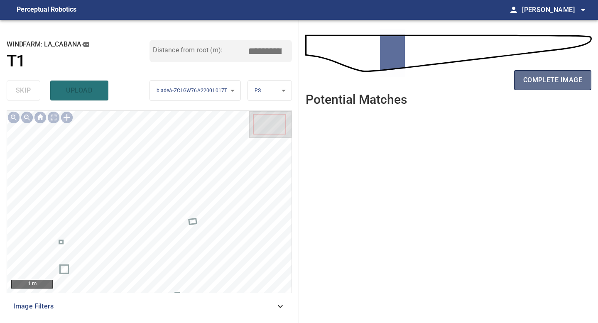
click at [477, 72] on button "complete image" at bounding box center [552, 80] width 77 height 20
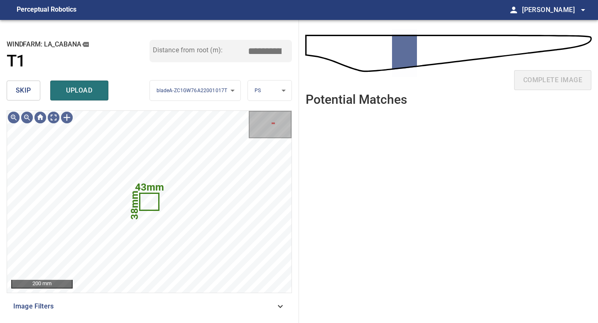
click at [30, 93] on span "skip" at bounding box center [23, 91] width 15 height 12
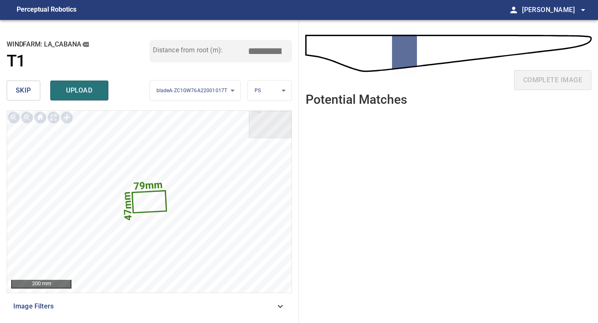
click at [15, 100] on button "skip" at bounding box center [24, 91] width 34 height 20
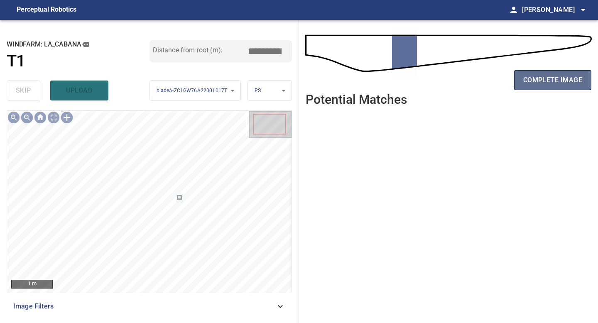
click at [477, 77] on span "complete image" at bounding box center [552, 80] width 59 height 12
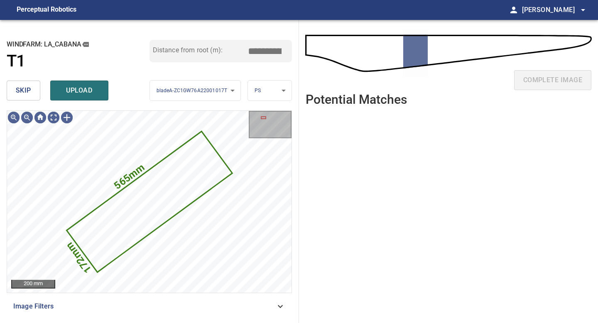
click at [19, 96] on button "skip" at bounding box center [24, 91] width 34 height 20
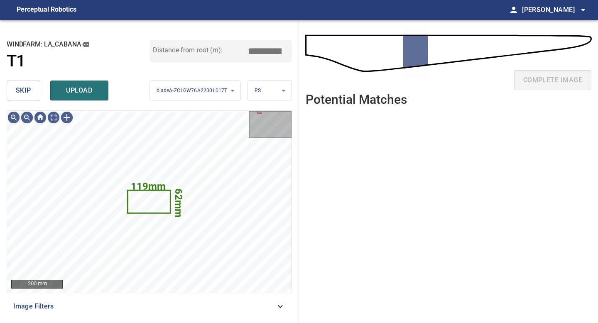
click at [19, 96] on button "skip" at bounding box center [24, 91] width 34 height 20
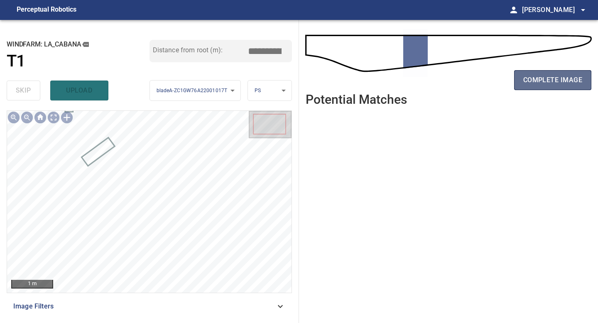
click at [477, 83] on span "complete image" at bounding box center [552, 80] width 59 height 12
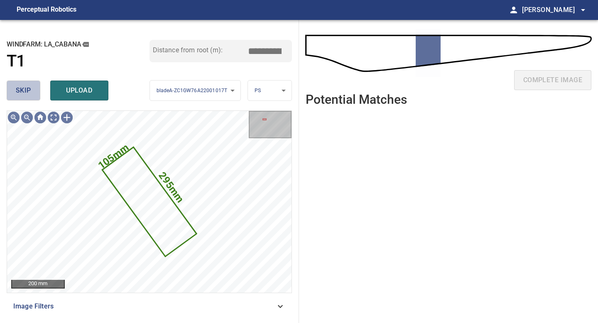
click at [21, 93] on span "skip" at bounding box center [23, 91] width 15 height 12
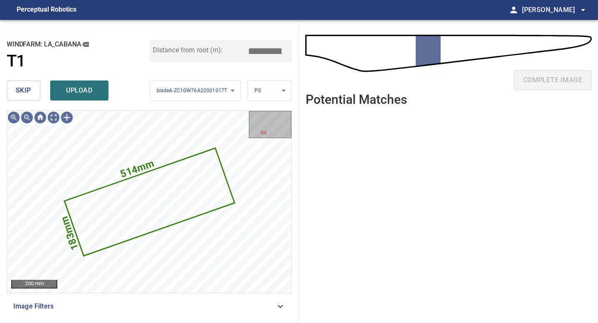
click at [21, 93] on span "skip" at bounding box center [23, 91] width 15 height 12
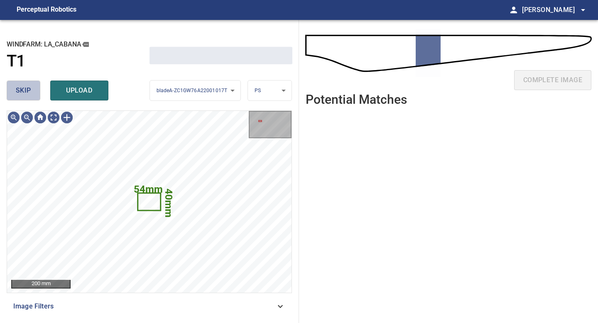
click at [21, 93] on span "skip" at bounding box center [23, 91] width 15 height 12
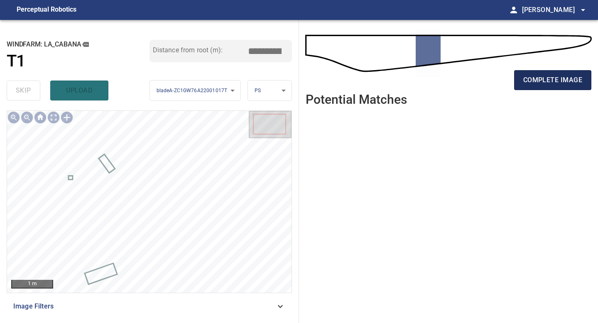
click at [477, 86] on button "complete image" at bounding box center [552, 80] width 77 height 20
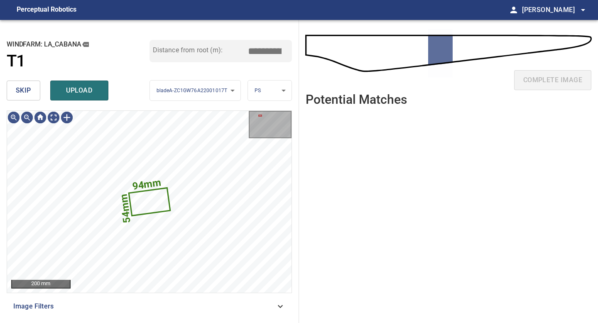
click at [13, 86] on button "skip" at bounding box center [24, 91] width 34 height 20
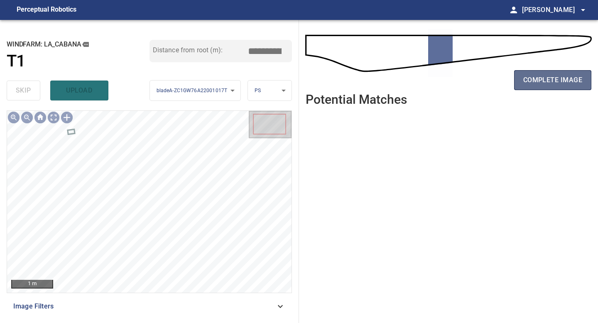
click at [477, 82] on span "complete image" at bounding box center [552, 80] width 59 height 12
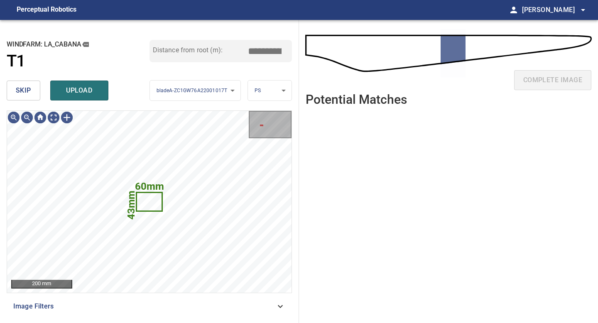
click at [21, 93] on span "skip" at bounding box center [23, 91] width 15 height 12
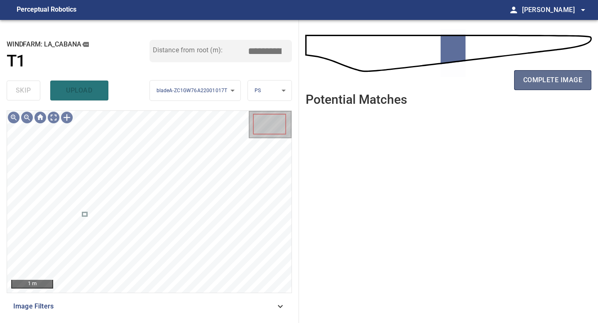
click at [477, 83] on span "complete image" at bounding box center [552, 80] width 59 height 12
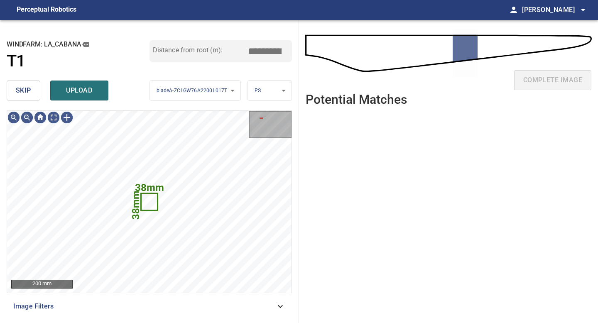
click at [29, 96] on span "skip" at bounding box center [23, 91] width 15 height 12
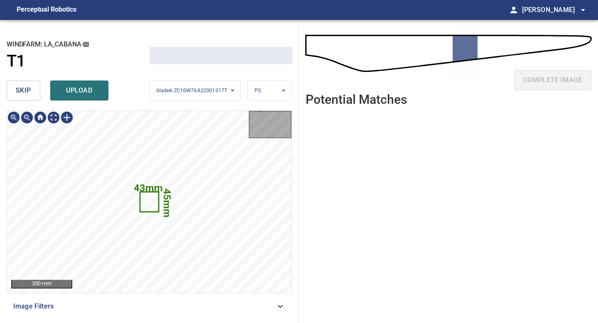
click at [29, 96] on span "skip" at bounding box center [23, 91] width 15 height 12
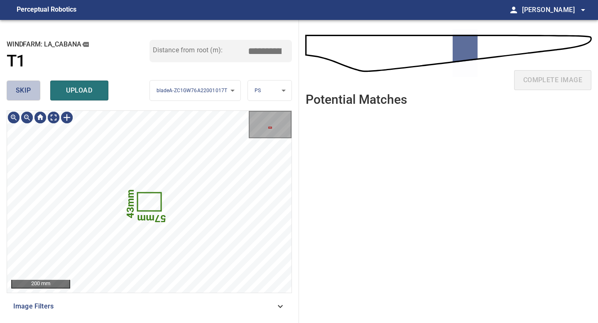
click at [29, 96] on span "skip" at bounding box center [23, 91] width 15 height 12
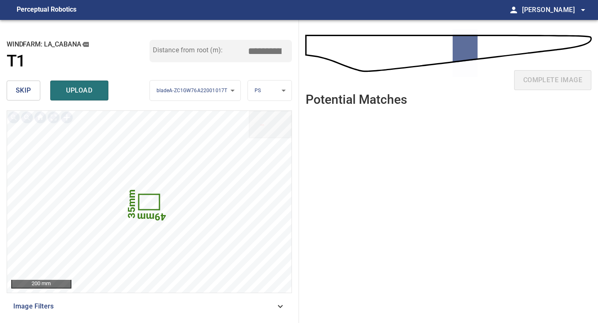
click at [31, 82] on button "skip" at bounding box center [24, 91] width 34 height 20
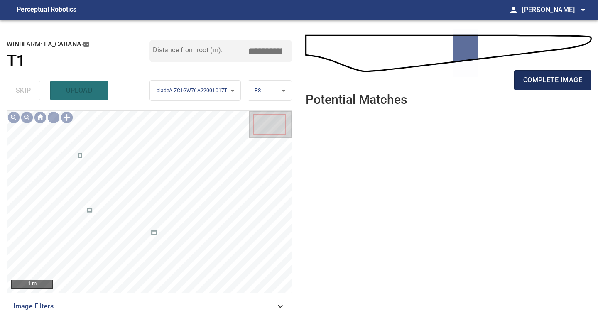
click at [477, 87] on button "complete image" at bounding box center [552, 80] width 77 height 20
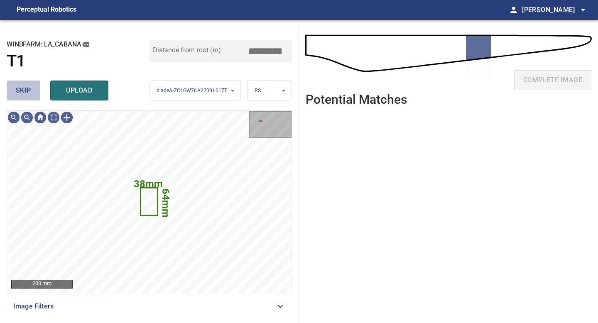
click at [30, 94] on span "skip" at bounding box center [23, 91] width 15 height 12
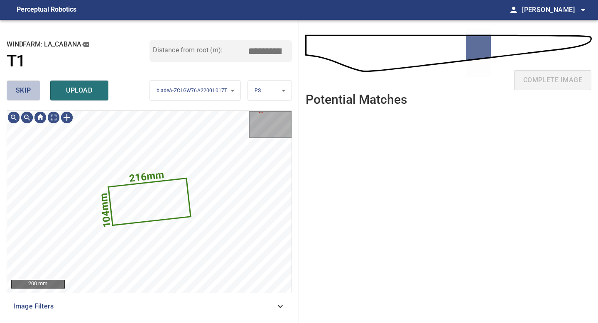
click at [30, 94] on span "skip" at bounding box center [23, 91] width 15 height 12
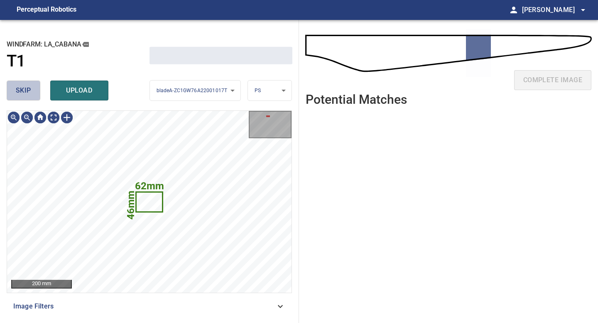
click at [30, 94] on span "skip" at bounding box center [23, 91] width 15 height 12
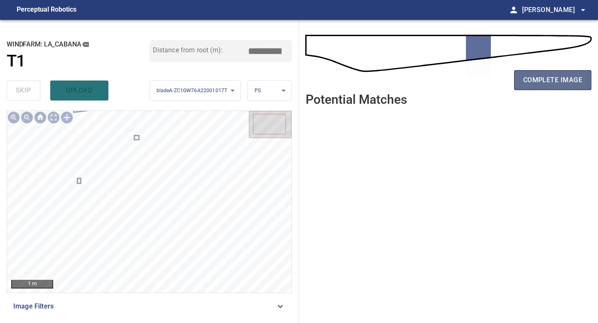
click at [477, 89] on button "complete image" at bounding box center [552, 80] width 77 height 20
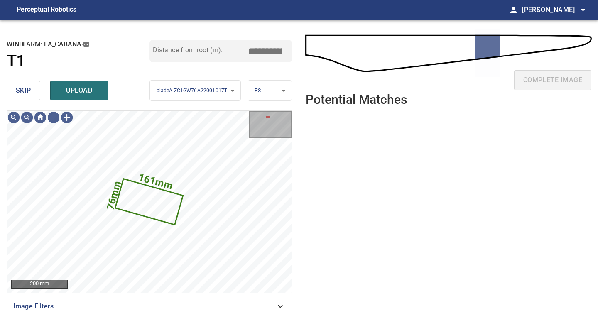
click at [29, 98] on button "skip" at bounding box center [24, 91] width 34 height 20
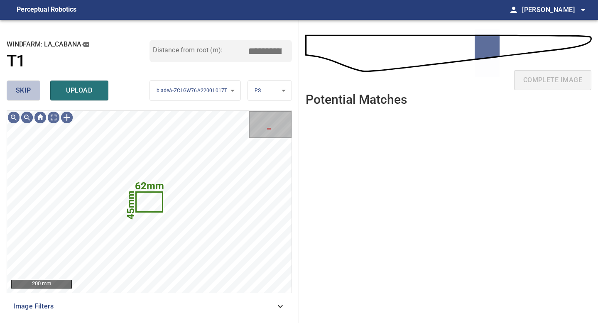
click at [29, 91] on span "skip" at bounding box center [23, 91] width 15 height 12
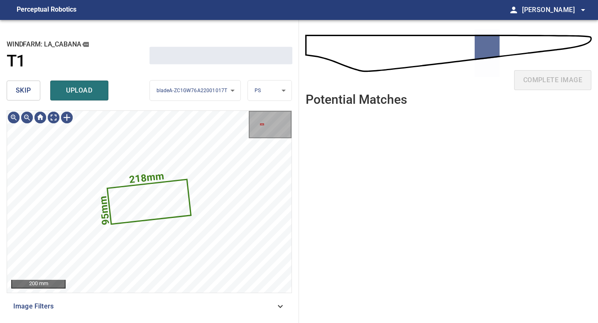
click at [29, 91] on span "skip" at bounding box center [23, 91] width 15 height 12
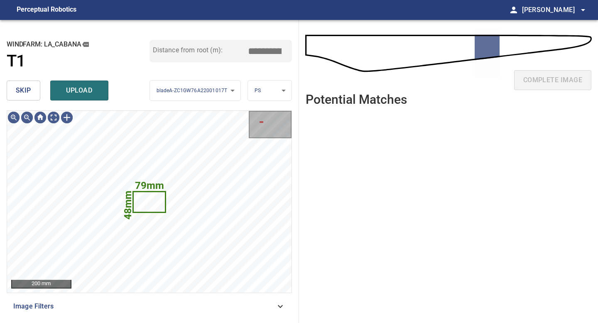
click at [29, 91] on span "skip" at bounding box center [23, 91] width 15 height 12
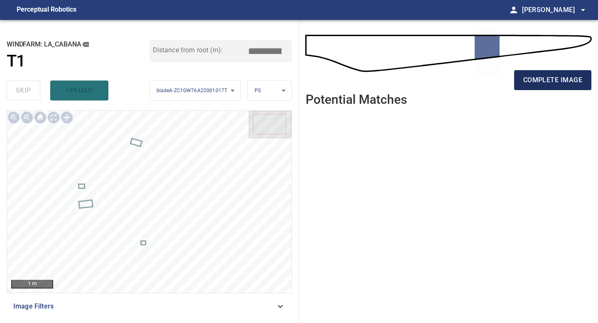
click at [477, 85] on span "complete image" at bounding box center [552, 80] width 59 height 12
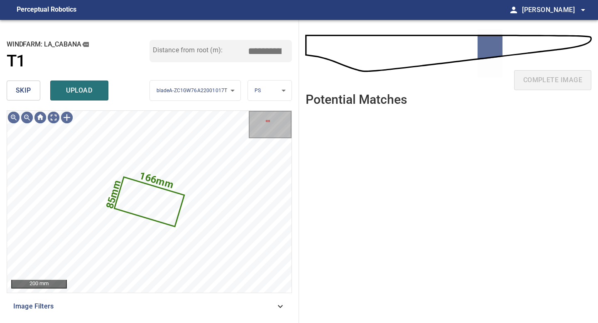
click at [18, 85] on span "skip" at bounding box center [23, 91] width 15 height 12
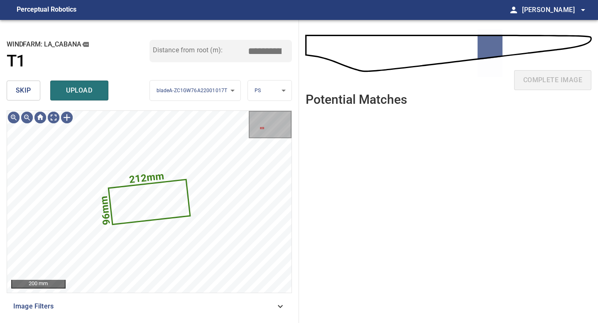
click at [24, 90] on span "skip" at bounding box center [23, 91] width 15 height 12
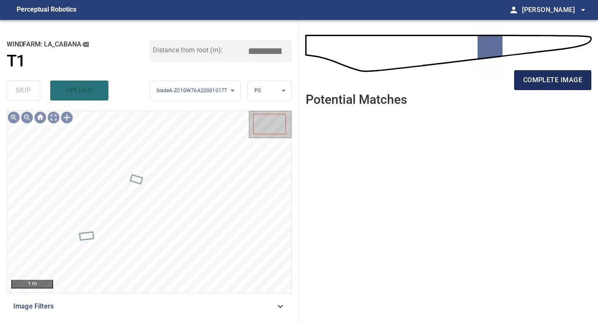
click at [477, 85] on span "complete image" at bounding box center [552, 80] width 59 height 12
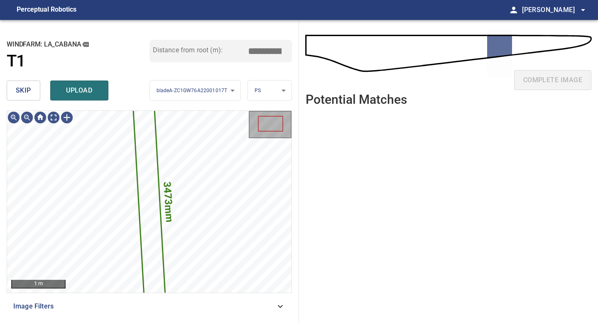
click at [24, 87] on span "skip" at bounding box center [23, 91] width 15 height 12
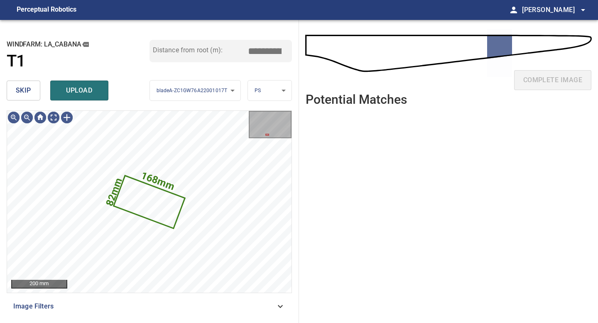
click at [24, 87] on span "skip" at bounding box center [23, 91] width 15 height 12
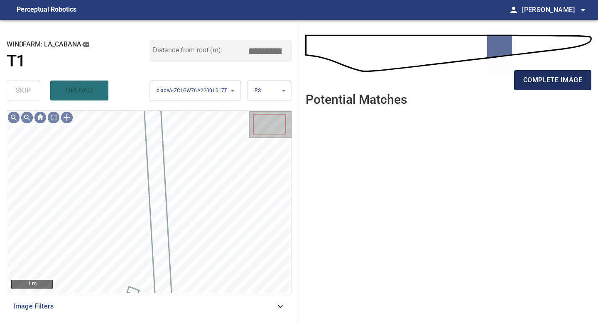
click at [477, 77] on span "complete image" at bounding box center [552, 80] width 59 height 12
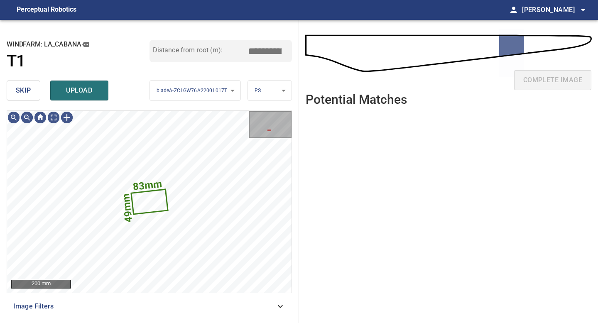
click at [17, 83] on button "skip" at bounding box center [24, 91] width 34 height 20
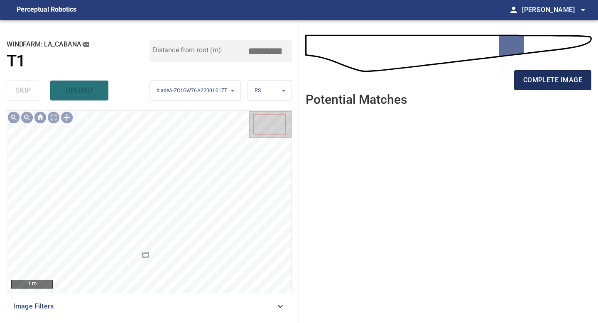
click at [477, 73] on button "complete image" at bounding box center [552, 80] width 77 height 20
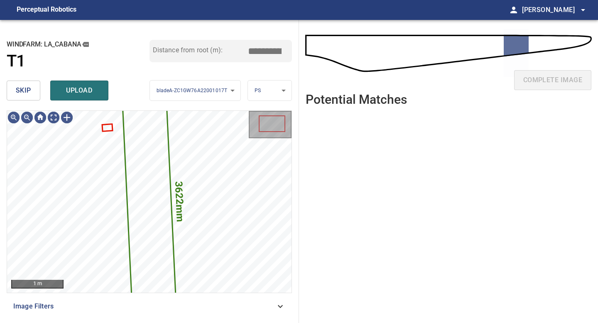
click at [17, 94] on span "skip" at bounding box center [23, 91] width 15 height 12
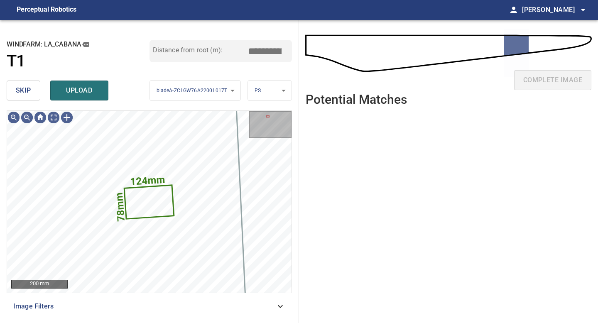
click at [17, 94] on span "skip" at bounding box center [23, 91] width 15 height 12
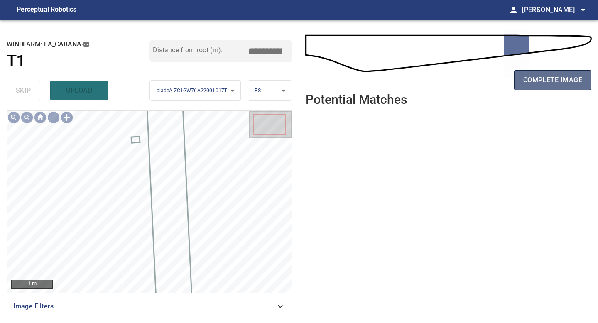
click at [477, 74] on span "complete image" at bounding box center [552, 80] width 59 height 12
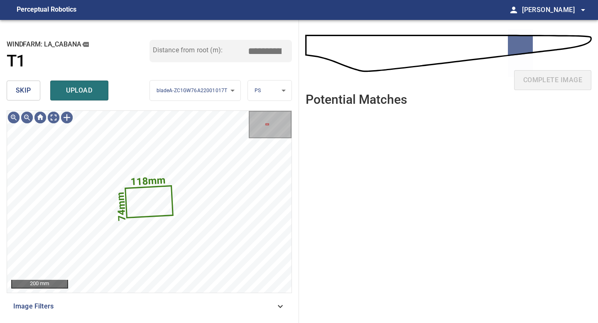
click at [20, 88] on span "skip" at bounding box center [23, 91] width 15 height 12
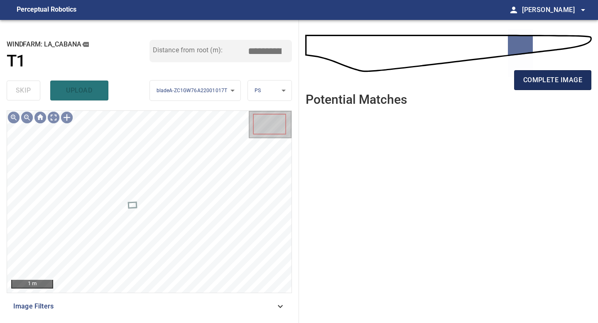
click at [477, 84] on button "complete image" at bounding box center [552, 80] width 77 height 20
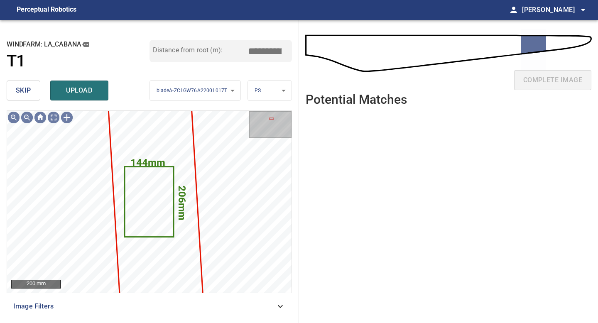
click at [275, 94] on body "**********" at bounding box center [299, 161] width 598 height 323
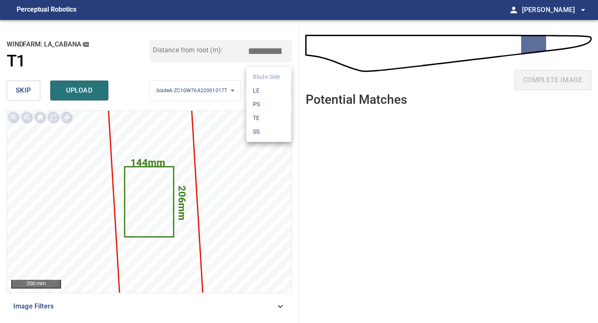
click at [263, 91] on li "LE" at bounding box center [268, 91] width 45 height 14
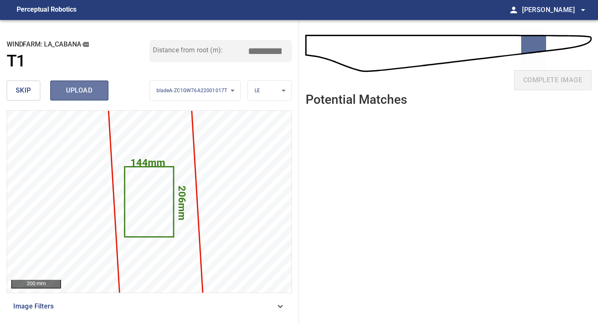
click at [69, 88] on span "upload" at bounding box center [79, 91] width 40 height 12
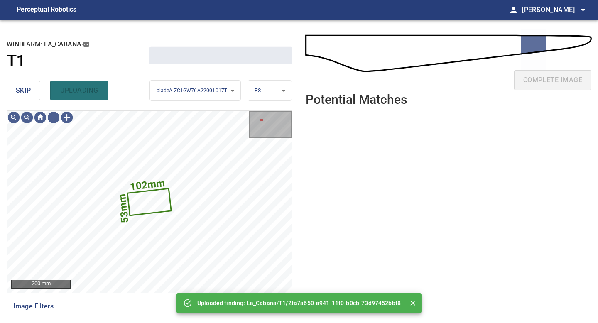
click at [22, 90] on span "skip" at bounding box center [23, 91] width 15 height 12
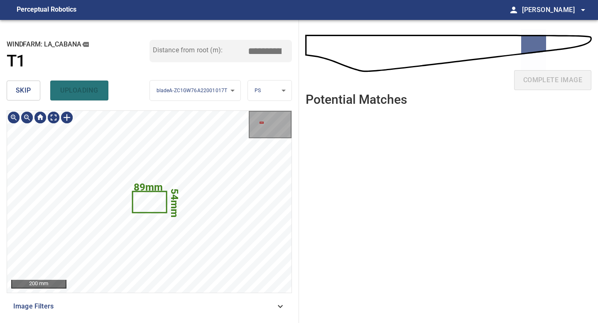
type input "*****"
click at [22, 90] on span "skip" at bounding box center [23, 91] width 15 height 12
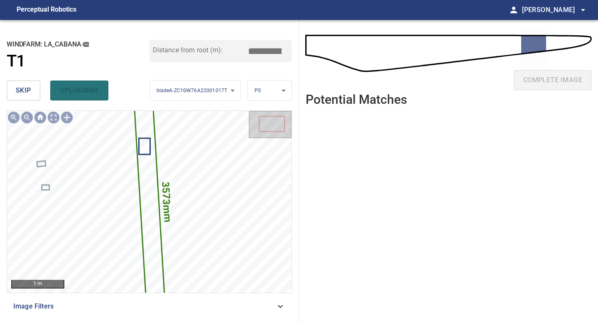
click at [477, 76] on div "complete image" at bounding box center [448, 83] width 286 height 33
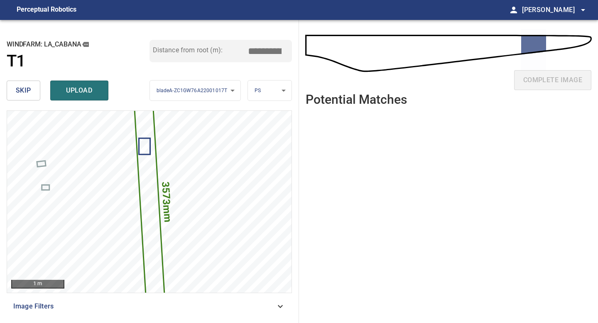
click at [29, 89] on span "skip" at bounding box center [23, 91] width 15 height 12
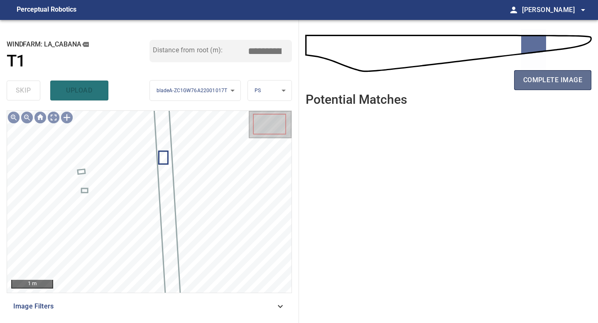
click at [477, 81] on span "complete image" at bounding box center [552, 80] width 59 height 12
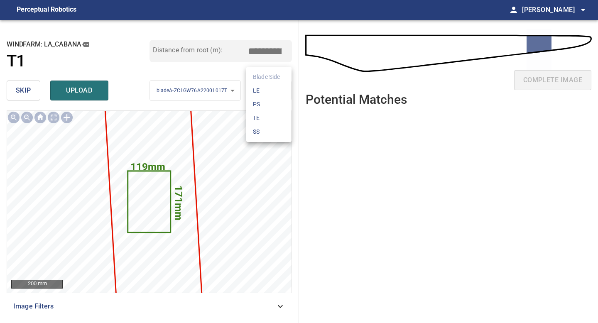
click at [264, 90] on body "**********" at bounding box center [299, 161] width 598 height 323
click at [264, 90] on li "LE" at bounding box center [268, 91] width 45 height 14
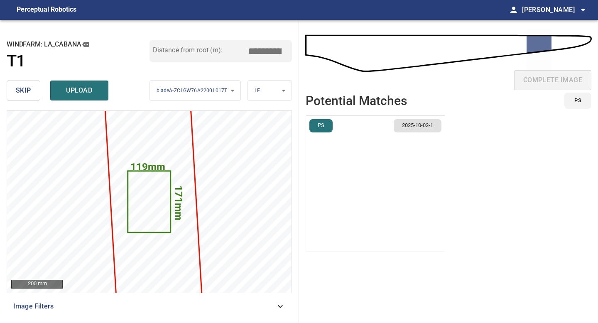
click at [306, 185] on img "button" at bounding box center [306, 184] width 0 height 136
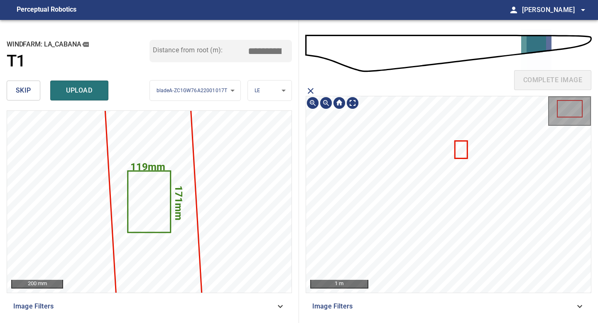
click at [461, 151] on icon at bounding box center [460, 149] width 11 height 16
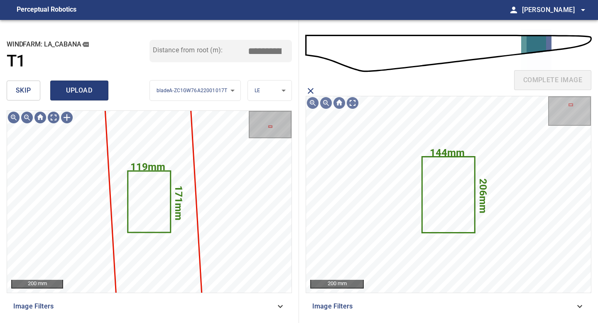
click at [87, 84] on button "upload" at bounding box center [79, 91] width 58 height 20
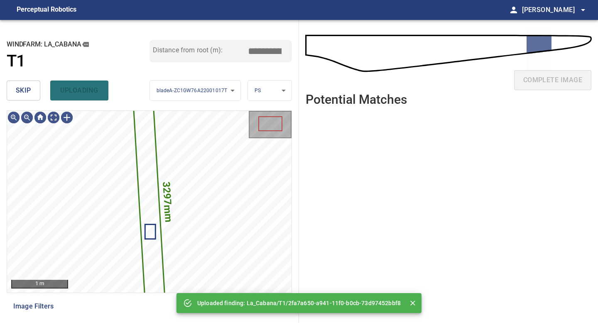
click at [31, 86] on button "skip" at bounding box center [24, 91] width 34 height 20
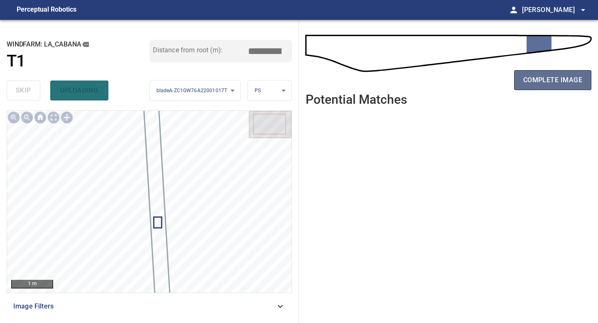
click at [477, 75] on span "complete image" at bounding box center [552, 80] width 59 height 12
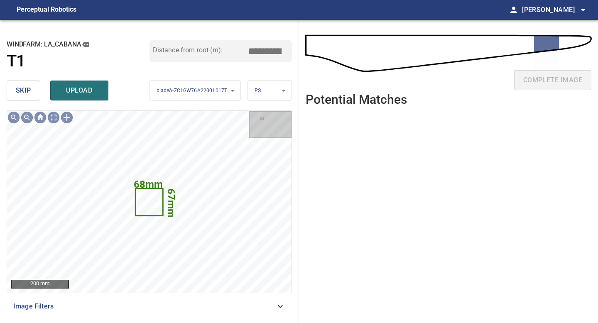
click at [27, 88] on span "skip" at bounding box center [23, 91] width 15 height 12
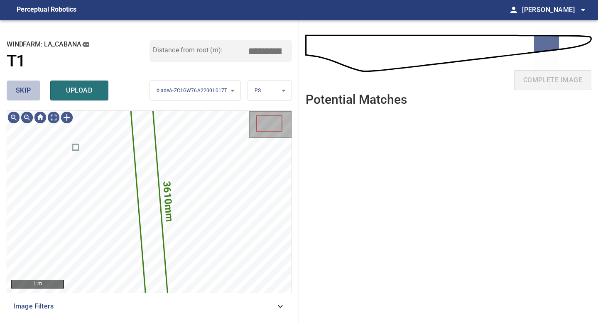
click at [27, 88] on span "skip" at bounding box center [23, 91] width 15 height 12
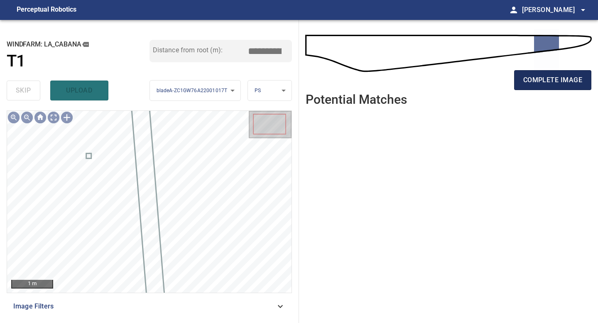
click at [477, 82] on button "complete image" at bounding box center [552, 80] width 77 height 20
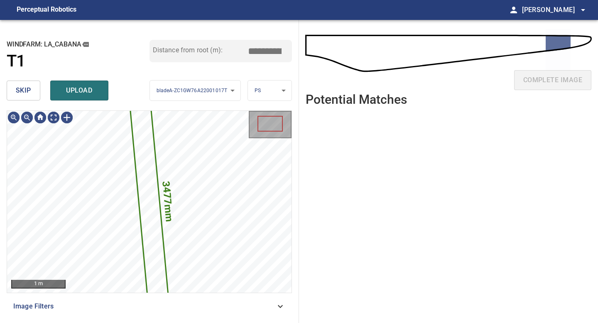
click at [21, 99] on button "skip" at bounding box center [24, 91] width 34 height 20
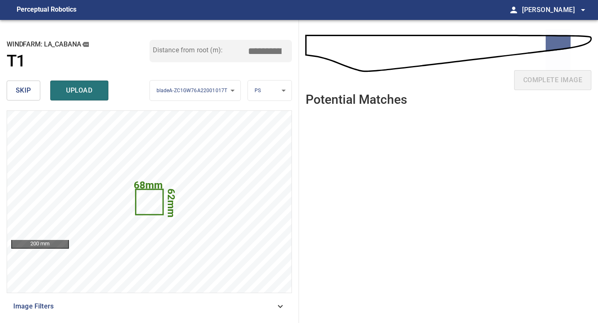
click at [25, 86] on span "skip" at bounding box center [23, 91] width 15 height 12
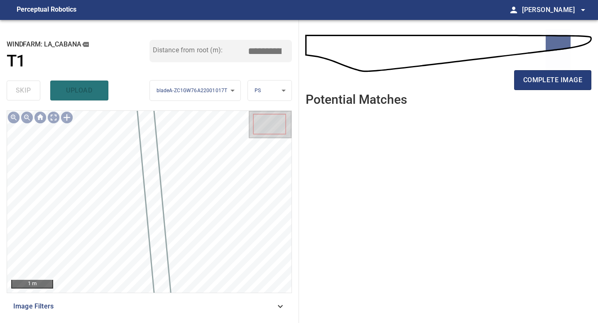
click at [477, 93] on div "complete image" at bounding box center [448, 83] width 286 height 33
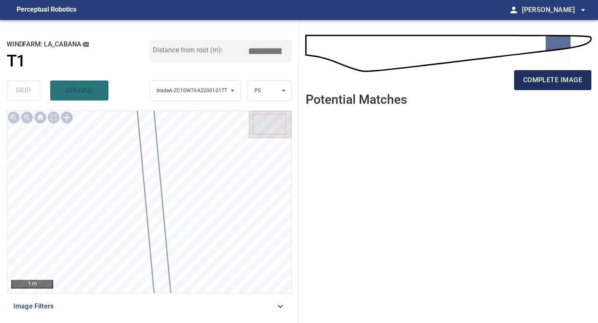
click at [477, 83] on span "complete image" at bounding box center [552, 80] width 59 height 12
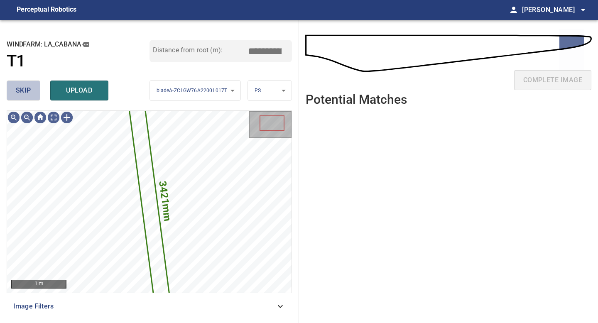
click at [20, 96] on span "skip" at bounding box center [23, 91] width 15 height 12
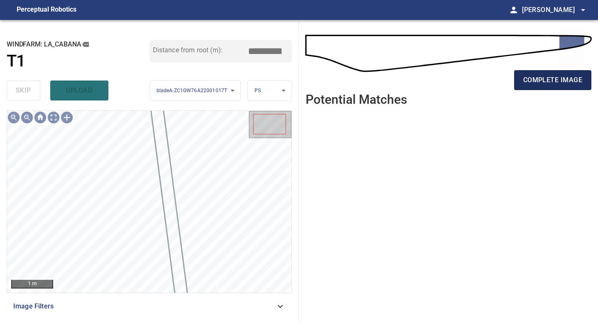
click at [477, 83] on span "complete image" at bounding box center [552, 80] width 59 height 12
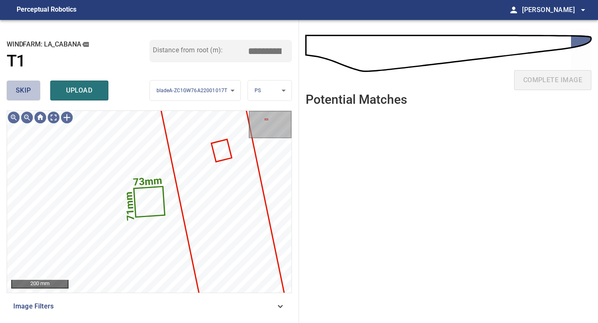
click at [16, 92] on span "skip" at bounding box center [23, 91] width 15 height 12
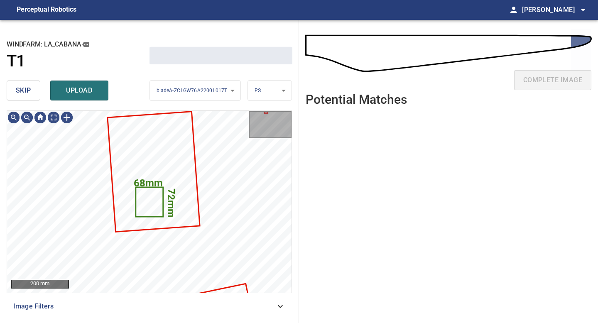
click at [16, 92] on span "skip" at bounding box center [23, 91] width 15 height 12
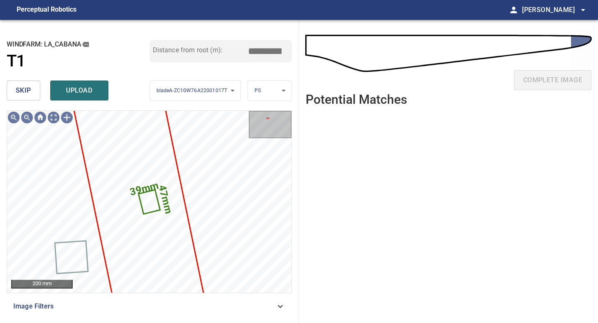
click at [16, 92] on span "skip" at bounding box center [23, 91] width 15 height 12
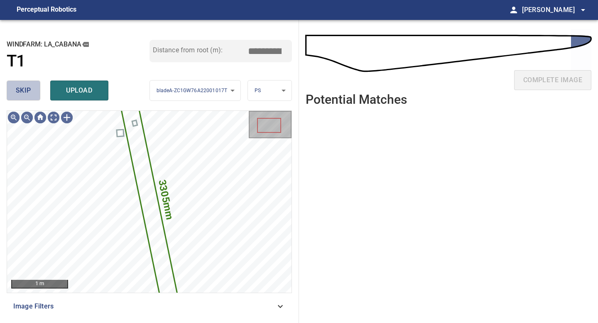
click at [16, 92] on span "skip" at bounding box center [23, 91] width 15 height 12
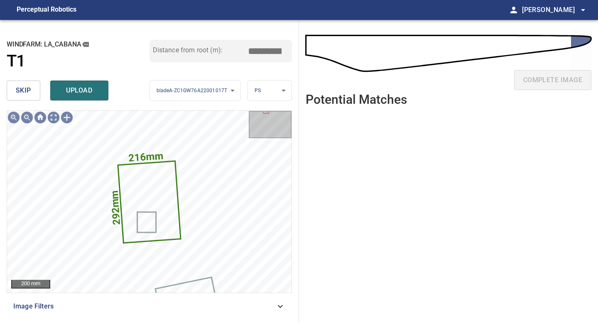
click at [19, 89] on span "skip" at bounding box center [23, 91] width 15 height 12
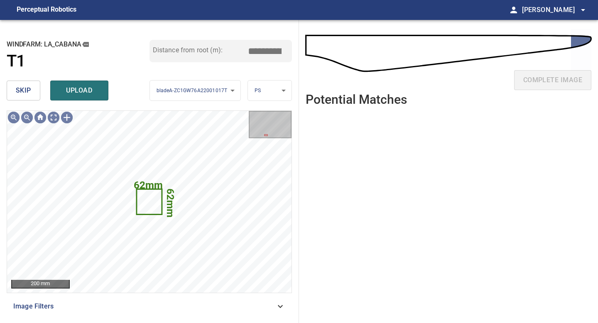
click at [19, 89] on span "skip" at bounding box center [23, 91] width 15 height 12
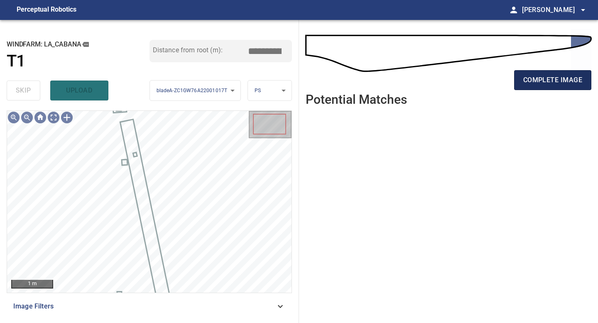
click at [477, 81] on span "complete image" at bounding box center [552, 80] width 59 height 12
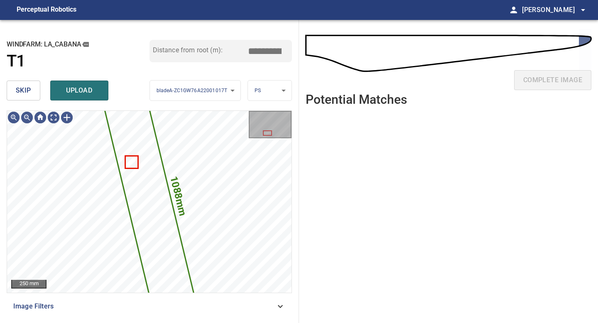
click at [29, 88] on span "skip" at bounding box center [23, 91] width 15 height 12
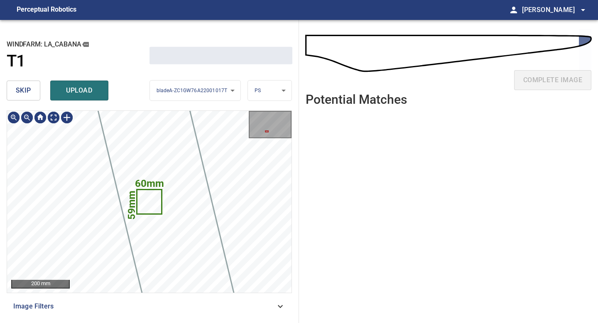
click at [29, 88] on span "skip" at bounding box center [23, 91] width 15 height 12
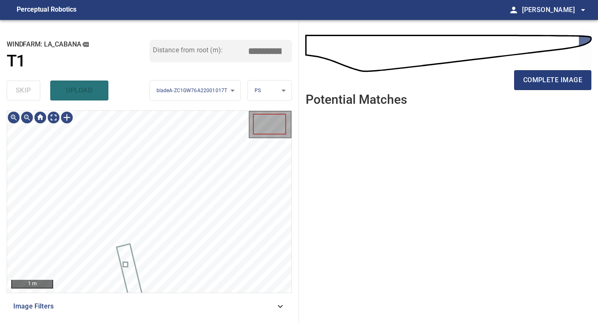
click at [29, 88] on div "skip upload" at bounding box center [78, 90] width 143 height 27
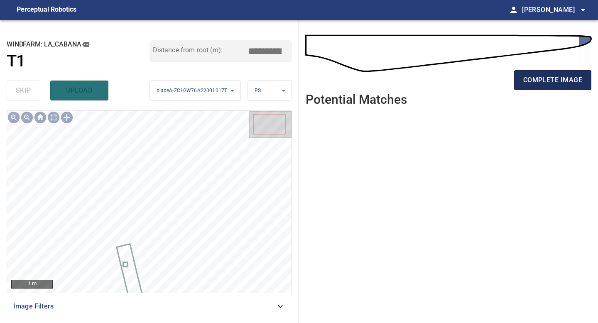
click at [477, 80] on span "complete image" at bounding box center [552, 80] width 59 height 12
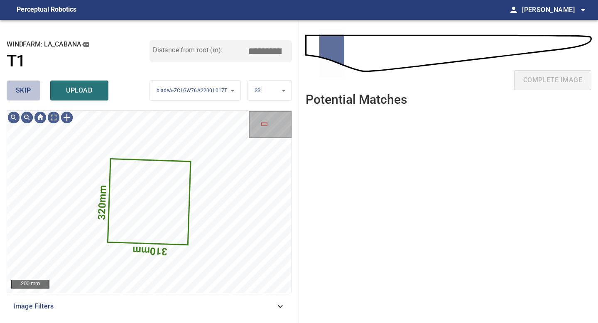
click at [29, 92] on span "skip" at bounding box center [23, 91] width 15 height 12
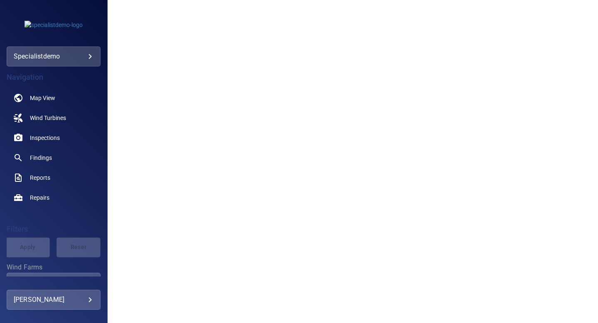
click at [87, 56] on body "**********" at bounding box center [299, 161] width 598 height 323
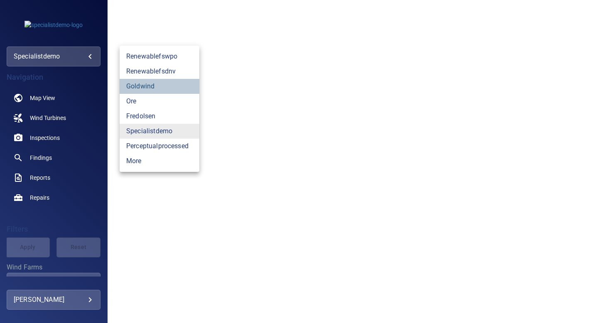
click at [139, 82] on link "goldwind" at bounding box center [160, 86] width 80 height 15
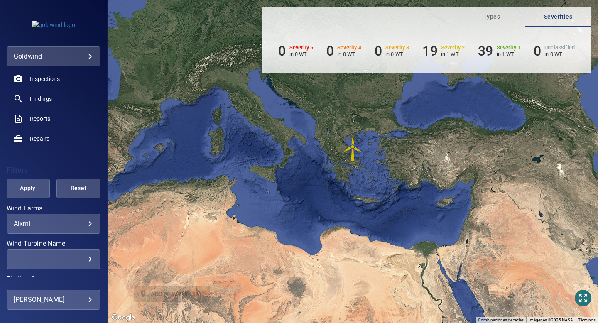
scroll to position [68, 0]
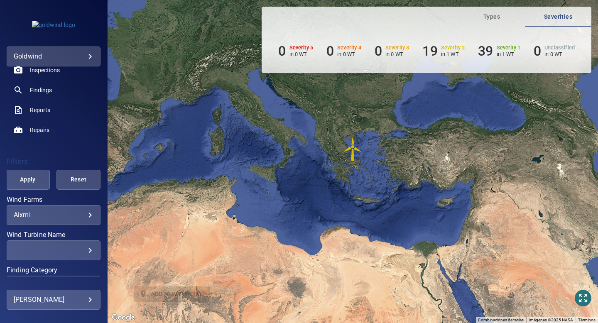
click at [89, 211] on body "**********" at bounding box center [299, 161] width 598 height 323
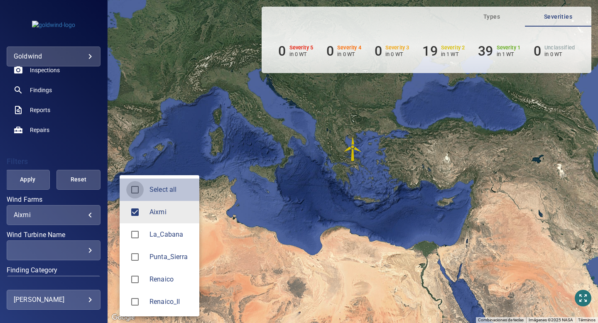
type input "**********"
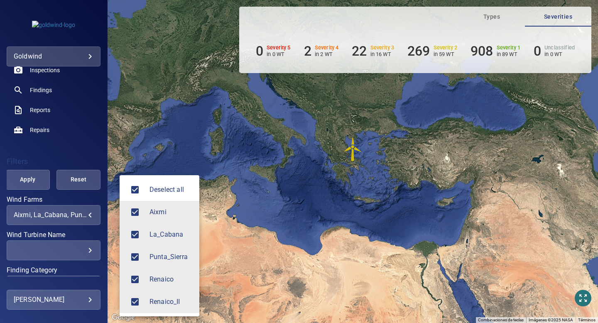
click at [47, 93] on div at bounding box center [299, 161] width 598 height 323
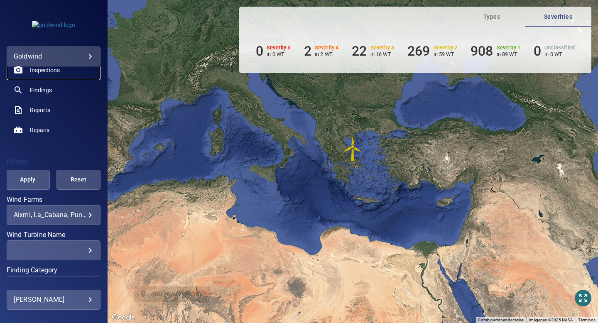
click at [49, 74] on link "Inspections" at bounding box center [54, 70] width 94 height 20
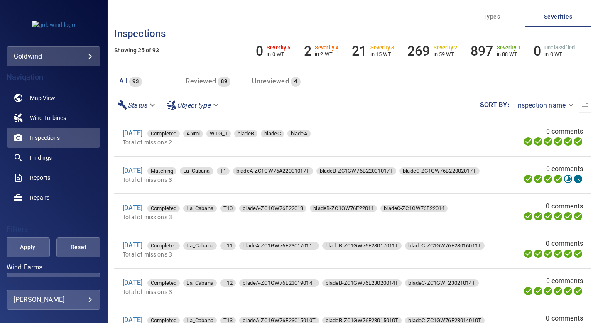
click at [283, 80] on span "Unreviewed" at bounding box center [270, 81] width 37 height 8
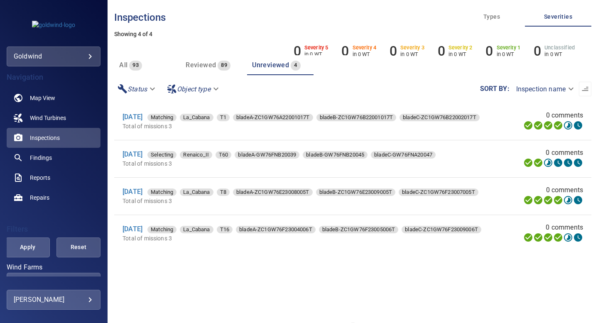
scroll to position [20, 0]
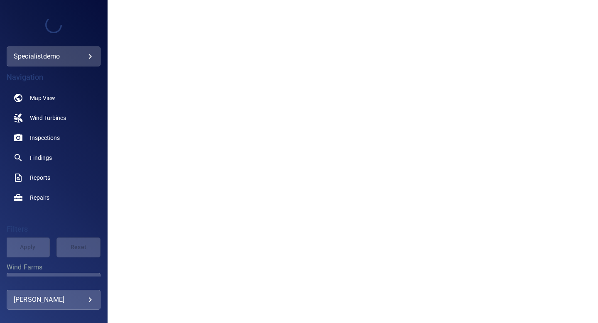
click at [81, 56] on body "**********" at bounding box center [299, 161] width 598 height 323
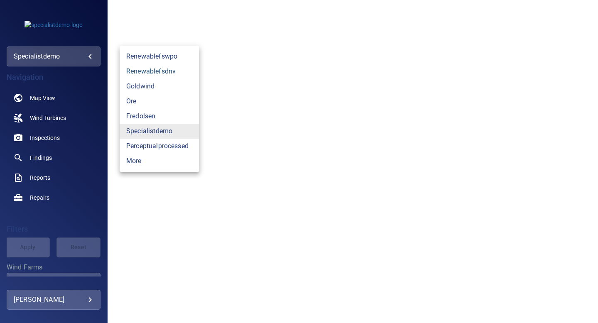
click at [145, 70] on link "renewablefsdnv" at bounding box center [160, 71] width 80 height 15
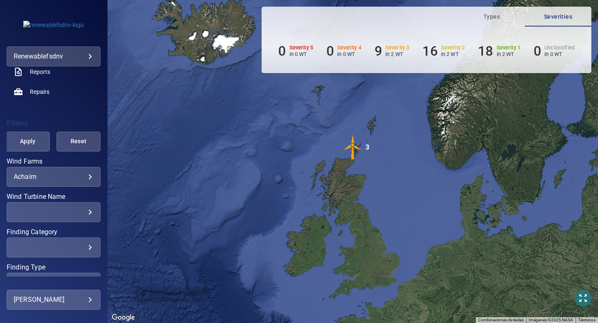
scroll to position [133, 0]
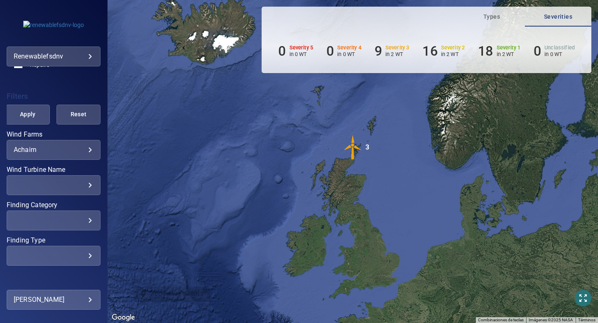
click at [90, 156] on div "Achairn ******* ​" at bounding box center [54, 150] width 94 height 20
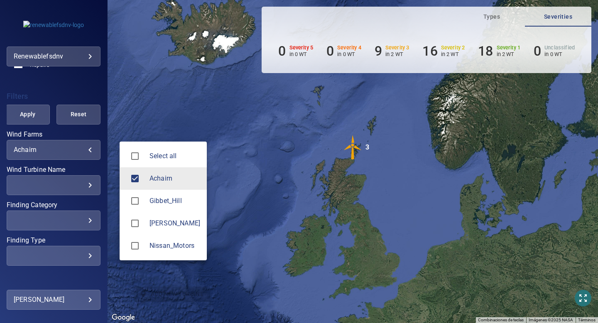
click at [88, 148] on body "**********" at bounding box center [299, 161] width 598 height 323
click at [76, 81] on div at bounding box center [299, 161] width 598 height 323
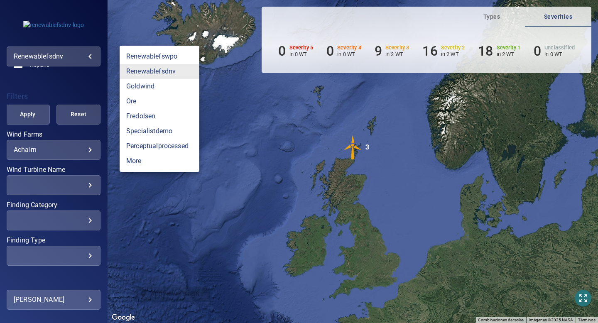
click at [88, 55] on body "**********" at bounding box center [299, 161] width 598 height 323
click at [150, 89] on link "goldwind" at bounding box center [160, 86] width 80 height 15
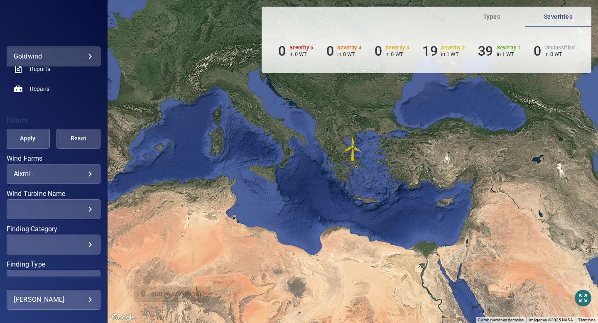
scroll to position [116, 0]
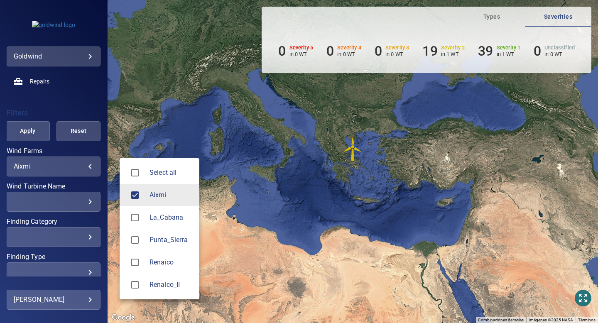
click at [85, 166] on body "**********" at bounding box center [299, 161] width 598 height 323
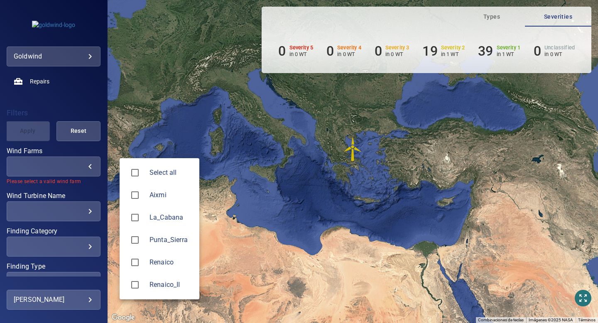
type input "*********"
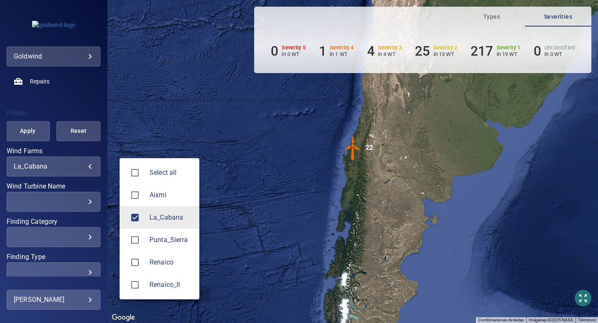
click at [38, 135] on div at bounding box center [299, 161] width 598 height 323
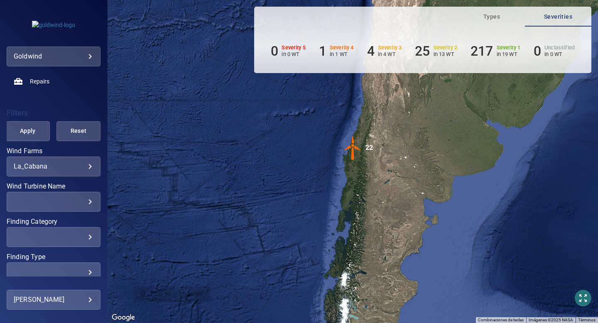
scroll to position [0, 0]
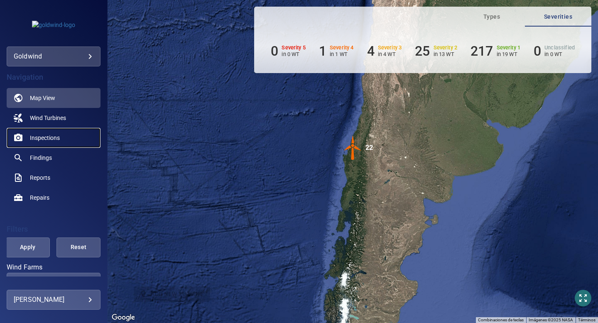
click at [49, 141] on span "Inspections" at bounding box center [45, 138] width 30 height 8
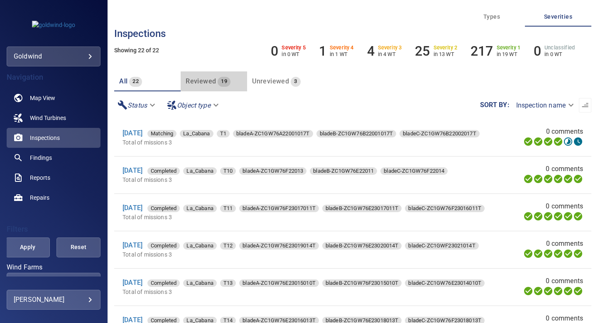
click at [194, 82] on span "Reviewed" at bounding box center [201, 81] width 30 height 8
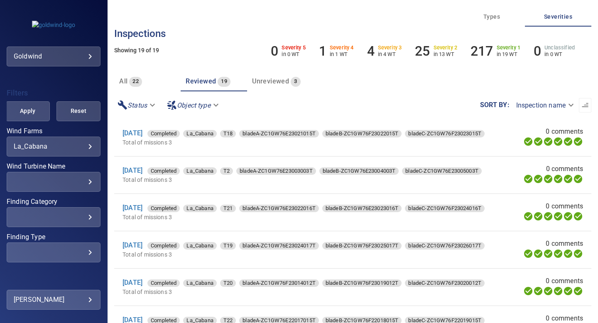
scroll to position [140, 0]
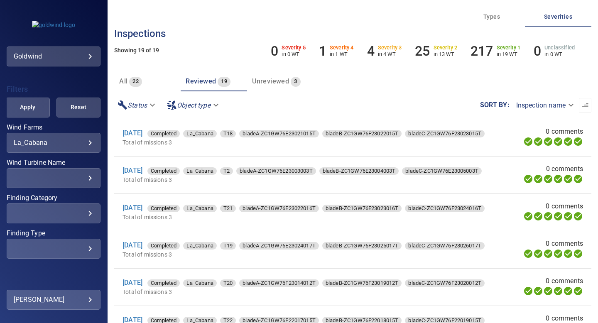
click at [76, 180] on div "​" at bounding box center [54, 178] width 80 height 8
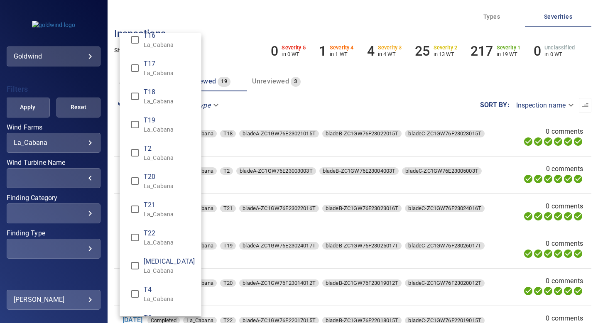
scroll to position [218, 0]
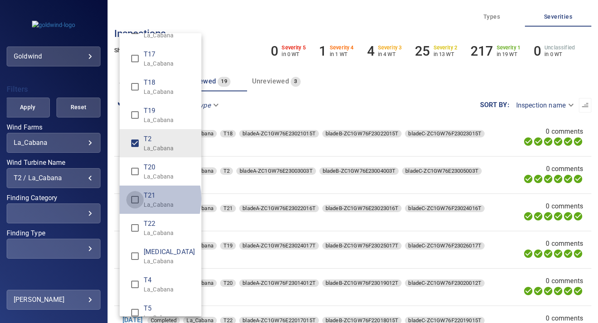
type input "**********"
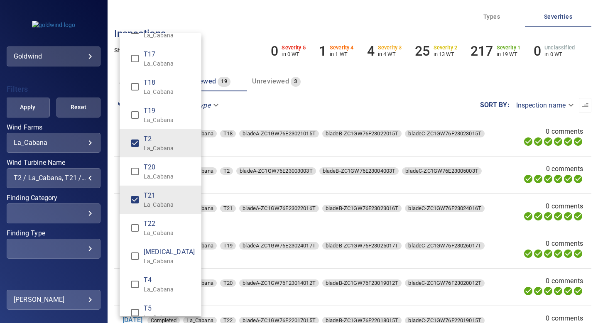
click at [27, 99] on div "Wind Turbine Name" at bounding box center [299, 161] width 598 height 323
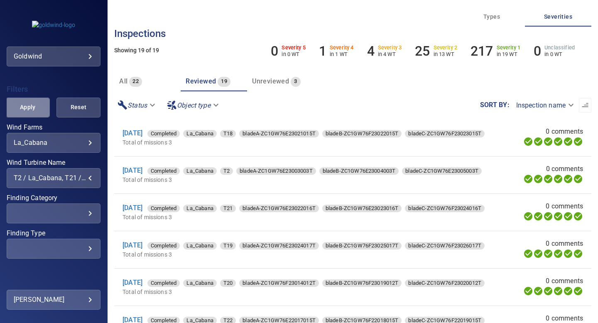
click at [29, 109] on span "Apply" at bounding box center [27, 107] width 23 height 10
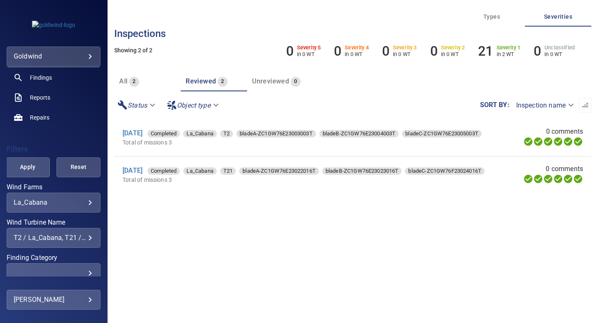
scroll to position [75, 0]
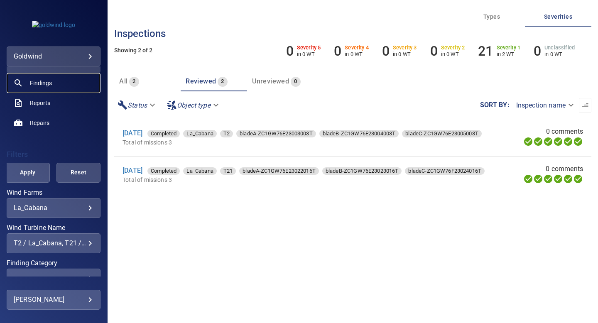
click at [43, 84] on span "Findings" at bounding box center [41, 83] width 22 height 8
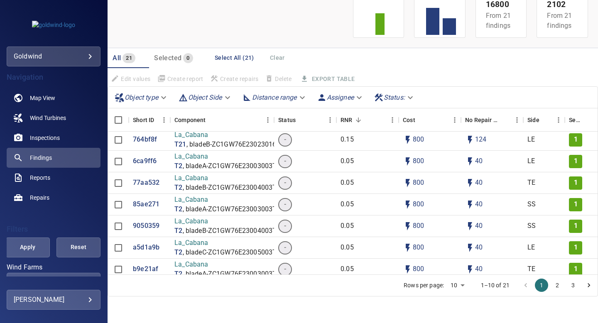
scroll to position [287, 0]
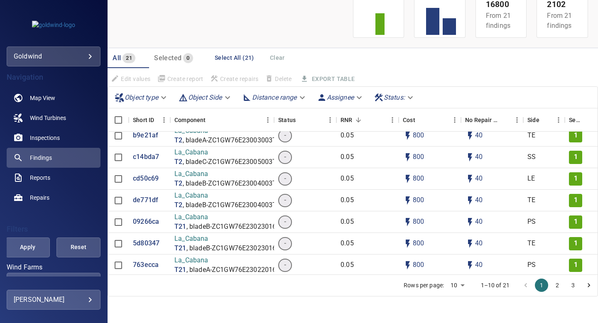
click at [556, 282] on button "2" at bounding box center [556, 284] width 13 height 13
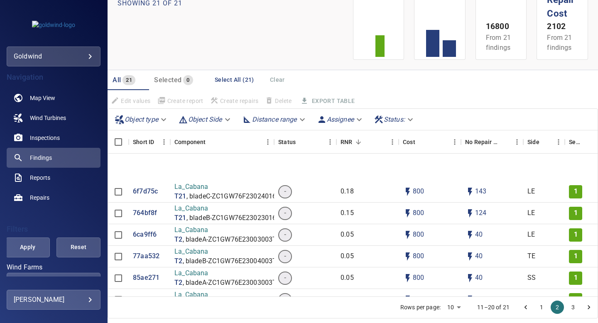
scroll to position [275, 0]
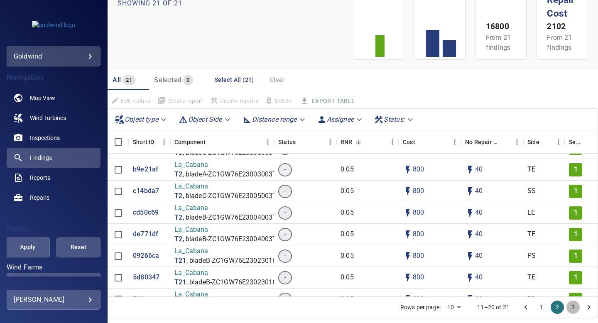
click at [572, 306] on button "3" at bounding box center [572, 306] width 13 height 13
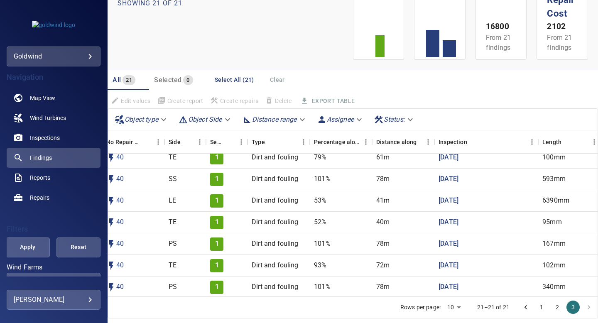
scroll to position [60, 0]
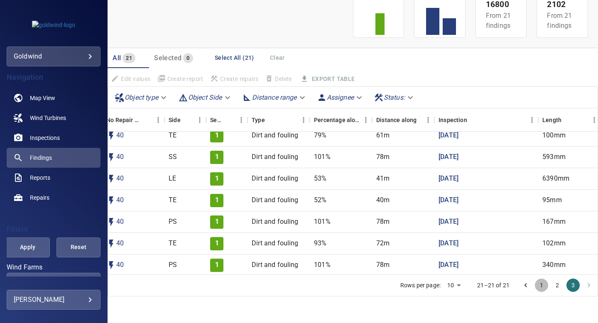
click at [539, 288] on button "1" at bounding box center [541, 284] width 13 height 13
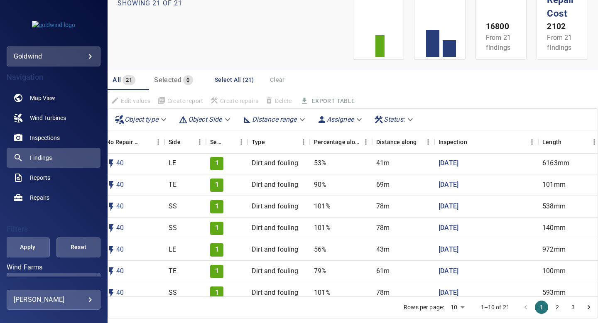
scroll to position [0, 359]
